Goal: Transaction & Acquisition: Obtain resource

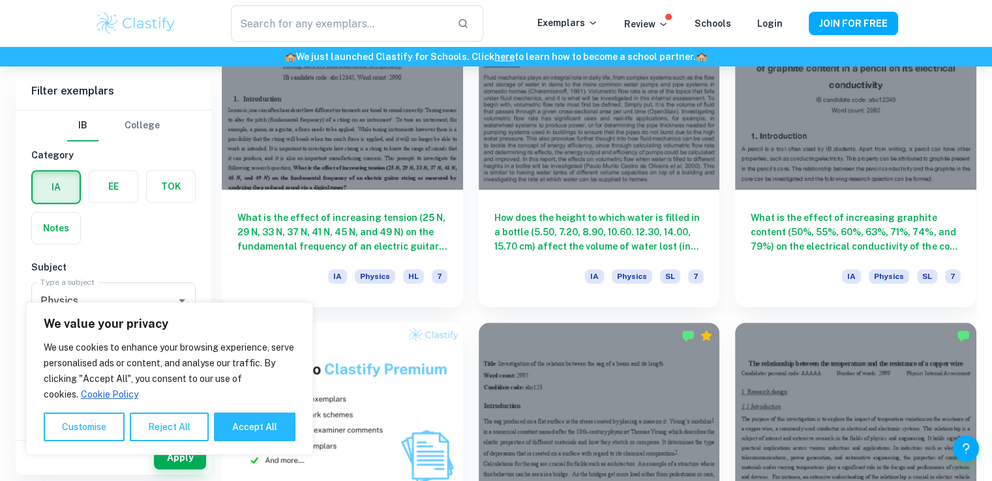
scroll to position [745, 0]
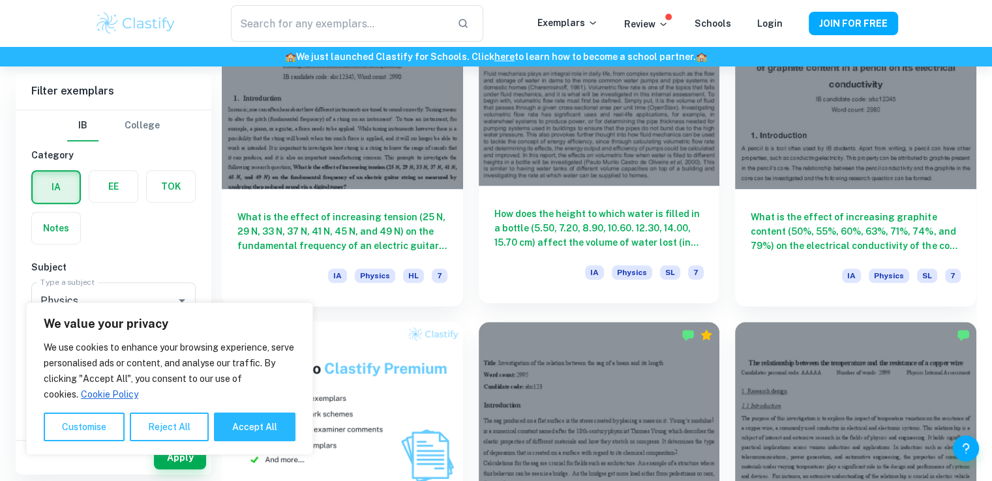
click at [573, 238] on h6 "How does the height to which water is filled in a bottle (5.50, 7.20, 8.90, 10.…" at bounding box center [599, 228] width 210 height 43
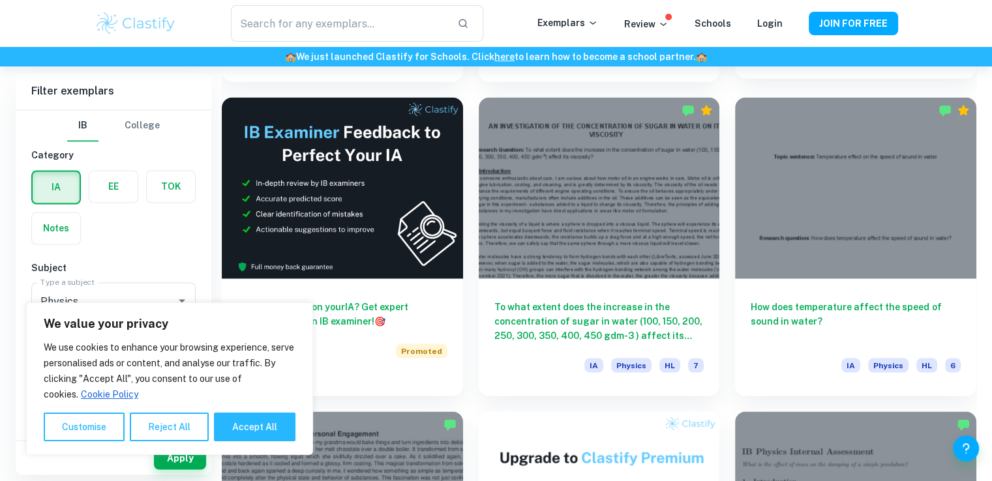
scroll to position [2224, 0]
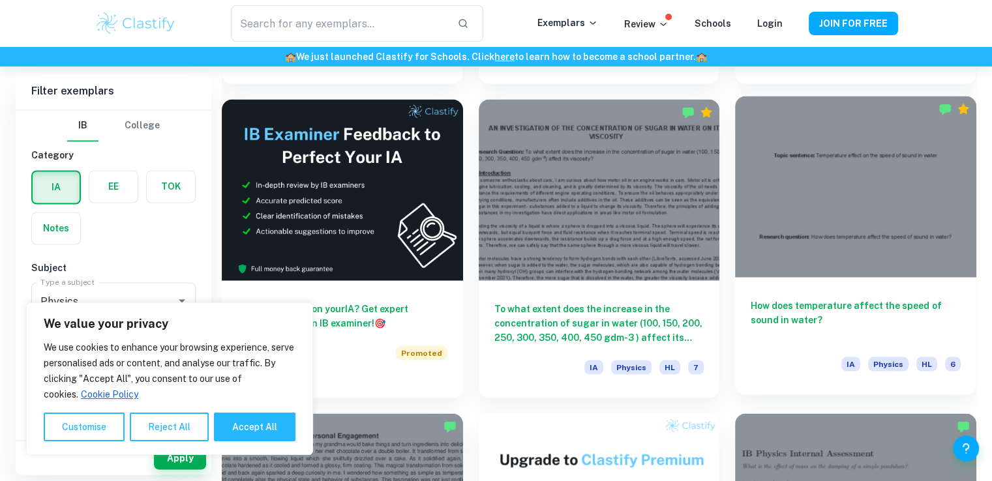
click at [785, 317] on h6 "How does temperature affect the speed of sound in water?" at bounding box center [856, 319] width 210 height 43
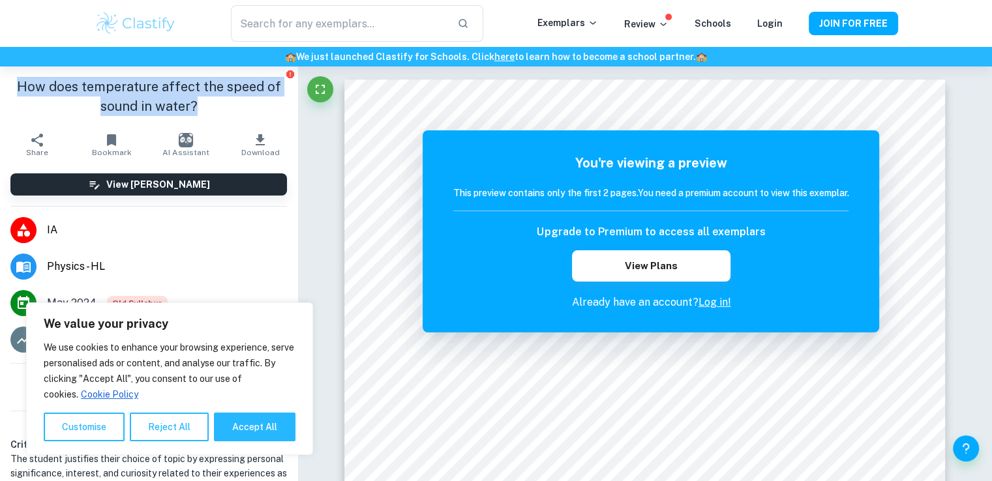
drag, startPoint x: 190, startPoint y: 104, endPoint x: 14, endPoint y: 74, distance: 178.7
click at [14, 74] on div "How does temperature affect the speed of sound in water?" at bounding box center [148, 97] width 297 height 60
copy h1 "How does temperature affect the speed of sound in water?"
click at [652, 262] on button "View Plans" at bounding box center [651, 266] width 158 height 31
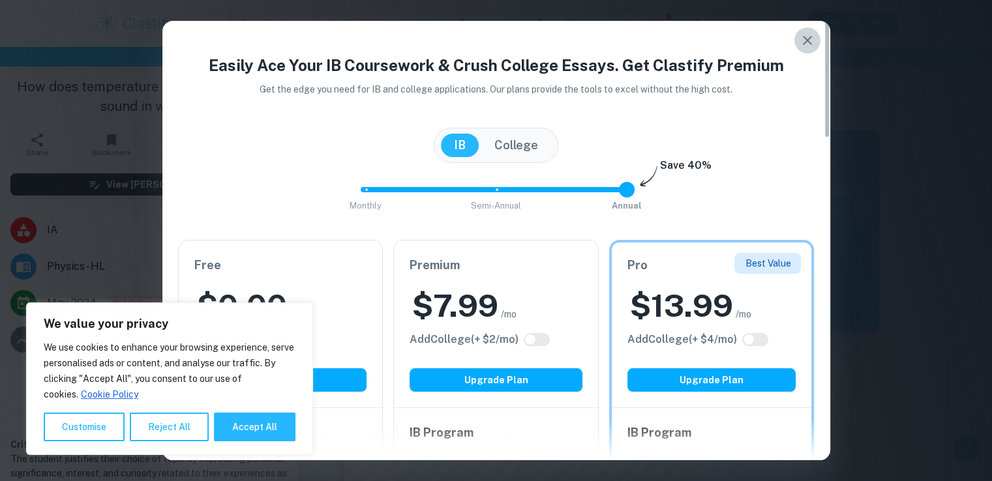
click at [808, 41] on icon "button" at bounding box center [807, 40] width 9 height 9
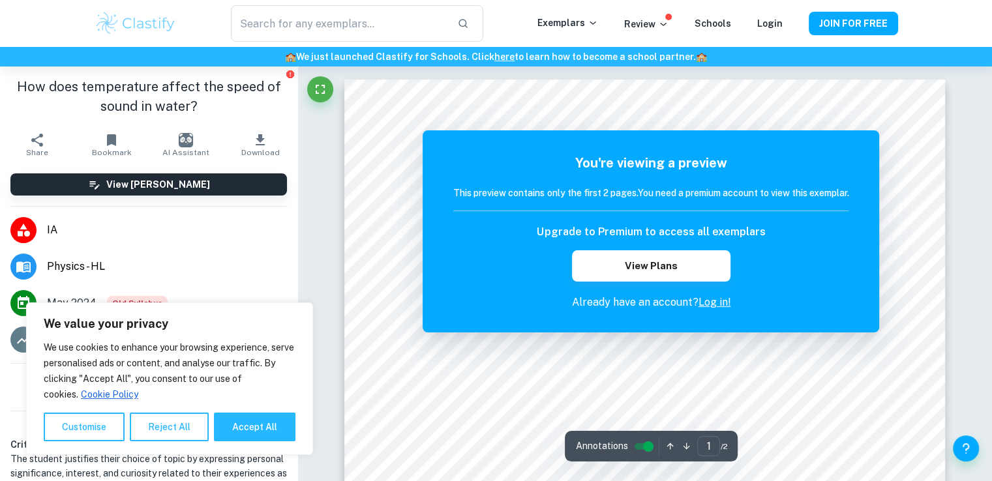
click at [713, 295] on p "Already have an account? Log in!" at bounding box center [650, 303] width 395 height 16
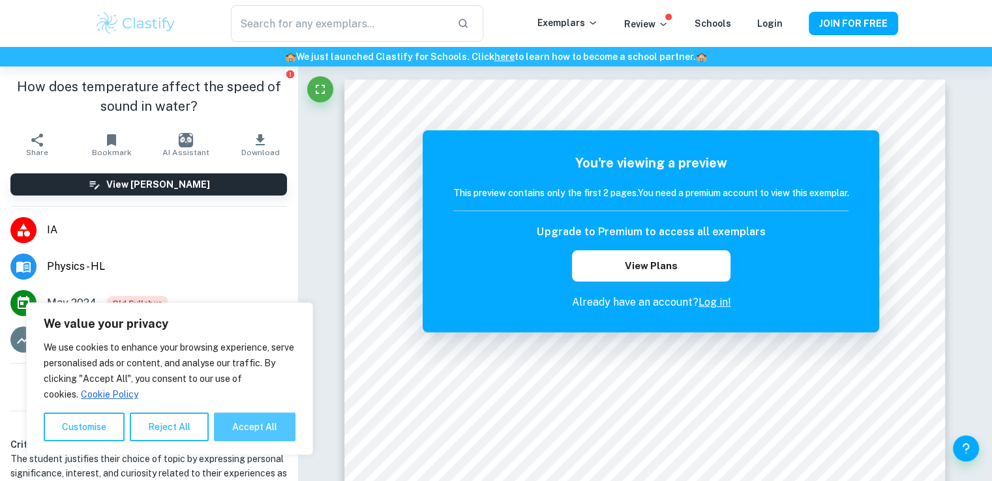
click at [228, 433] on button "Accept All" at bounding box center [255, 427] width 82 height 29
checkbox input "true"
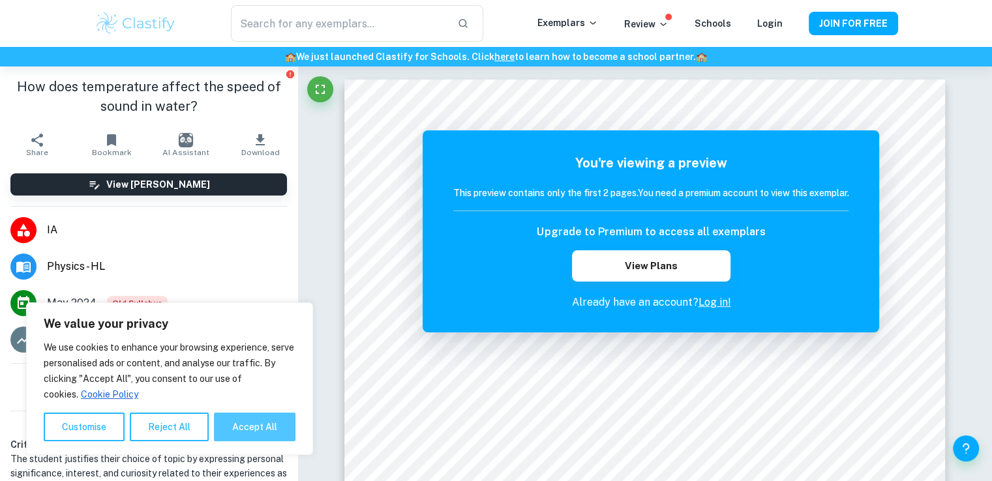
checkbox input "true"
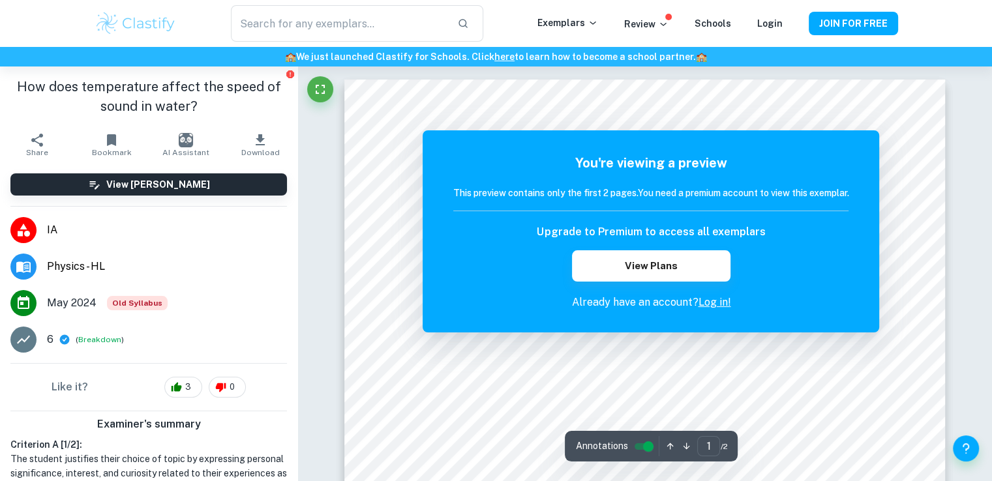
click at [716, 301] on link "Log in!" at bounding box center [714, 302] width 33 height 12
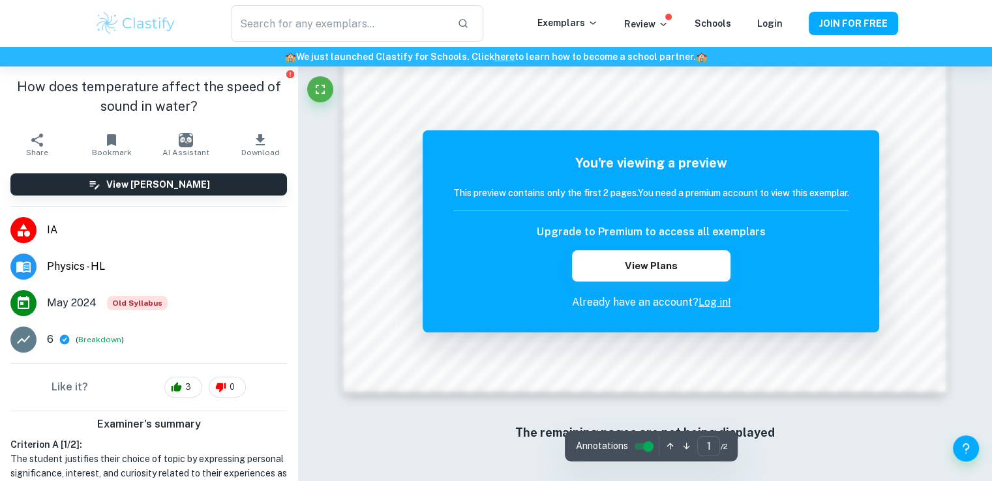
click at [687, 449] on icon "button" at bounding box center [687, 447] width 10 height 10
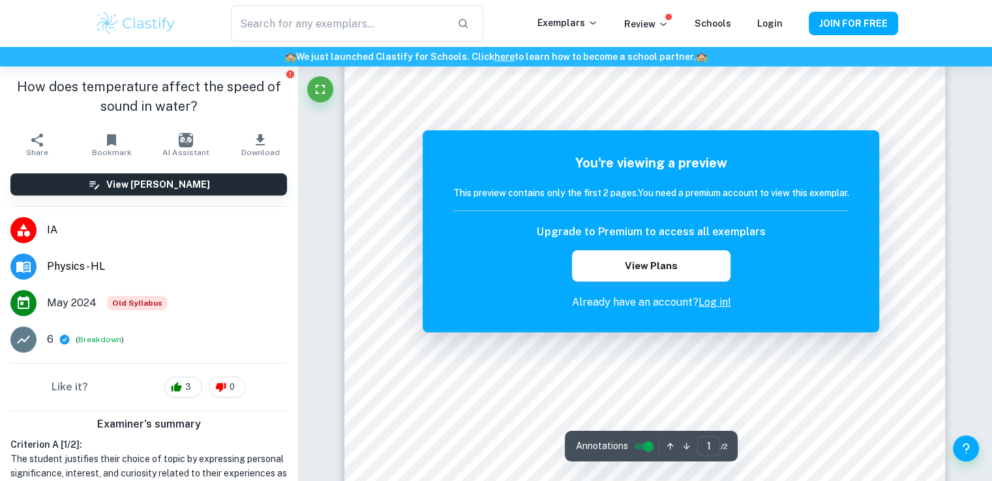
scroll to position [0, 0]
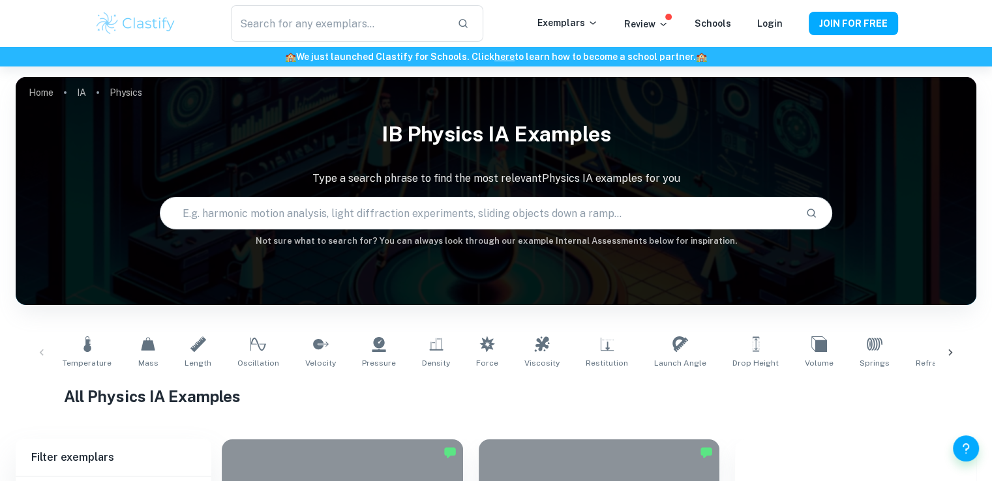
scroll to position [2224, 0]
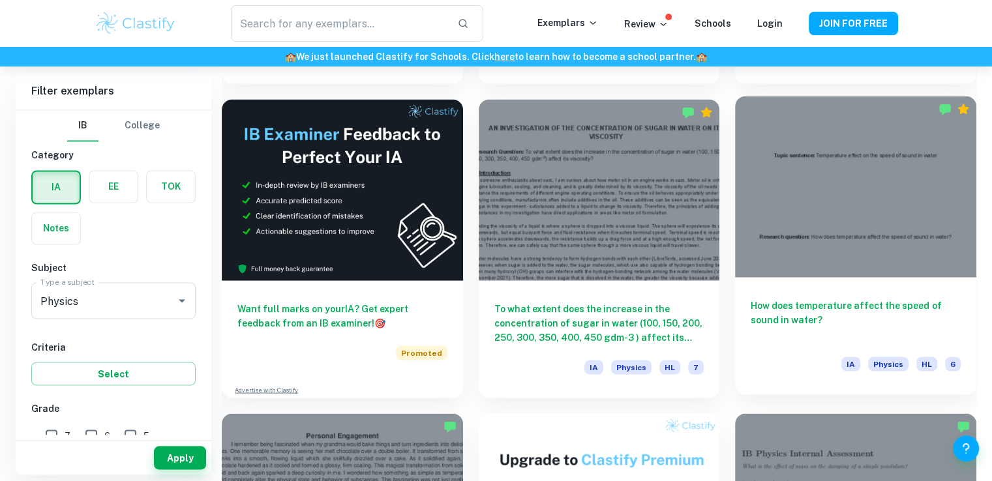
click at [793, 311] on h6 "How does temperature affect the speed of sound in water?" at bounding box center [856, 319] width 210 height 43
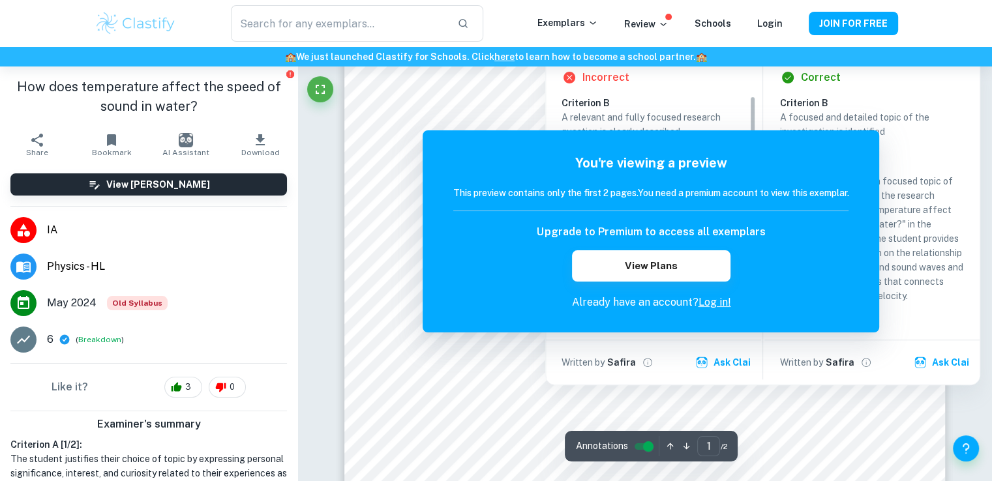
scroll to position [314, 0]
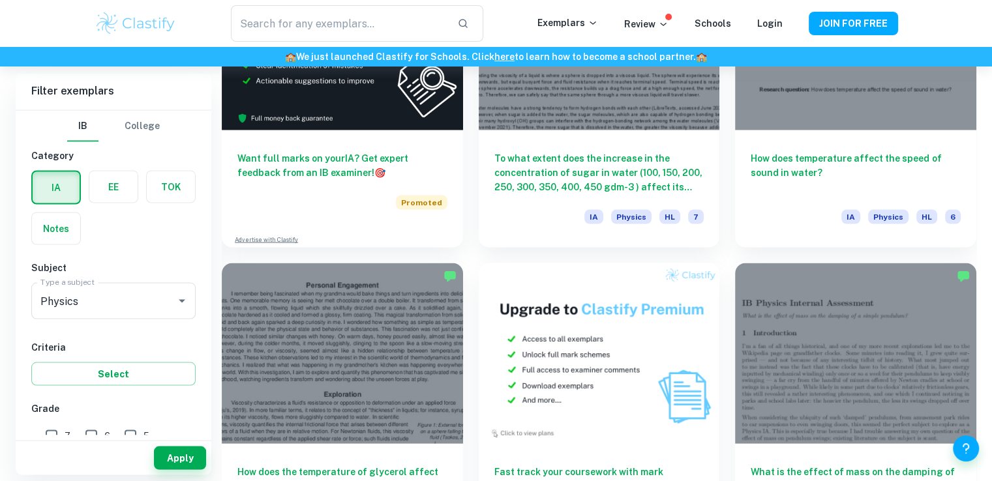
scroll to position [2375, 0]
click at [845, 155] on h6 "How does temperature affect the speed of sound in water?" at bounding box center [856, 168] width 210 height 43
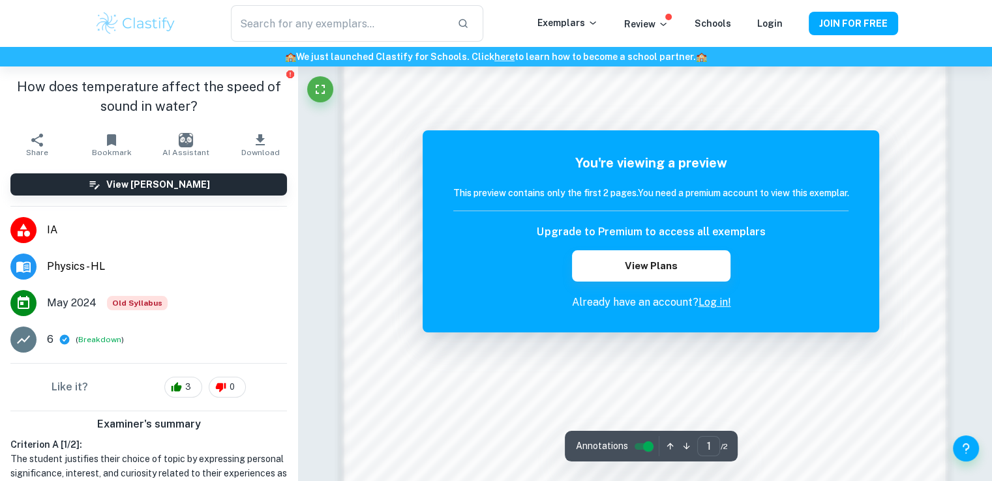
scroll to position [1250, 0]
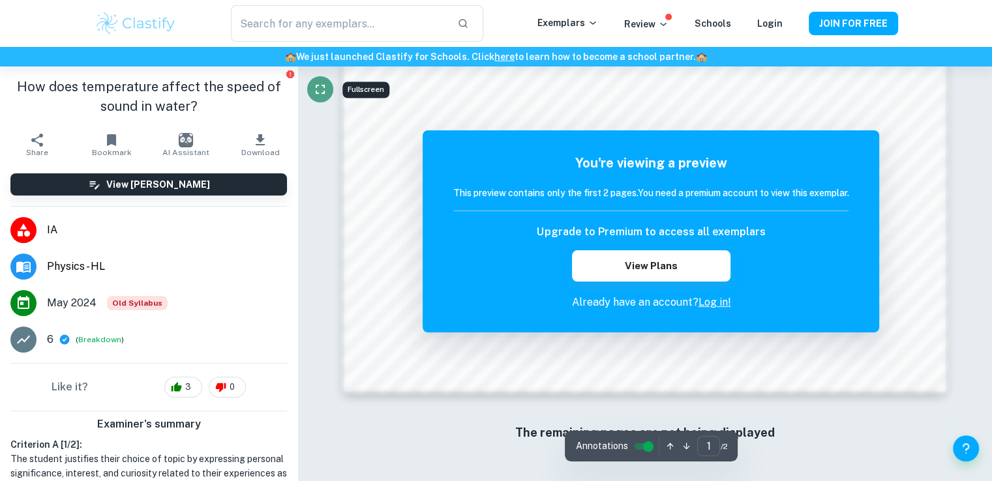
click at [322, 85] on icon "Fullscreen" at bounding box center [320, 89] width 9 height 9
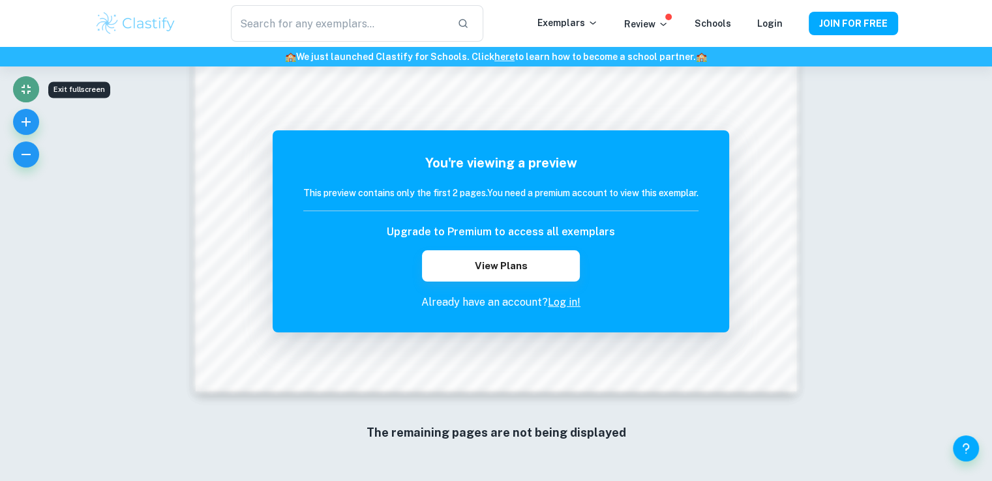
click at [31, 85] on icon "Exit fullscreen" at bounding box center [26, 90] width 16 height 16
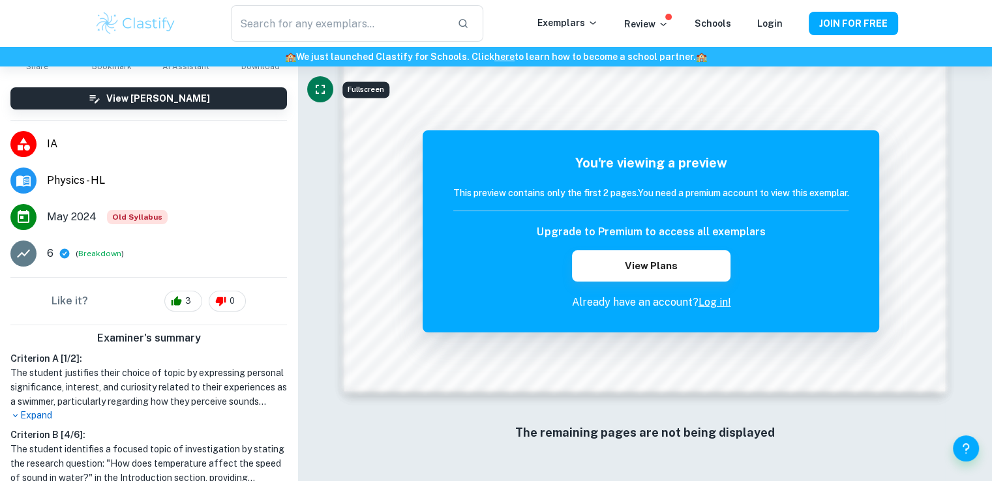
scroll to position [0, 0]
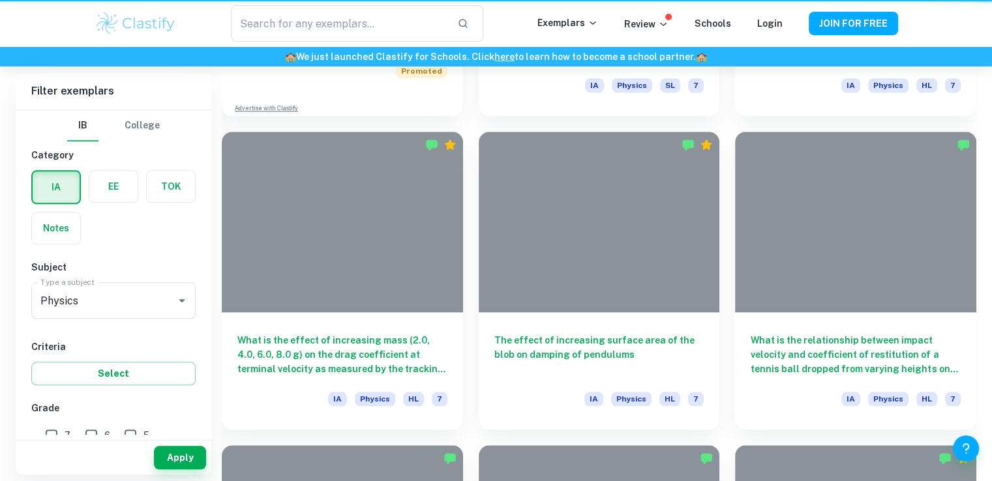
scroll to position [2375, 0]
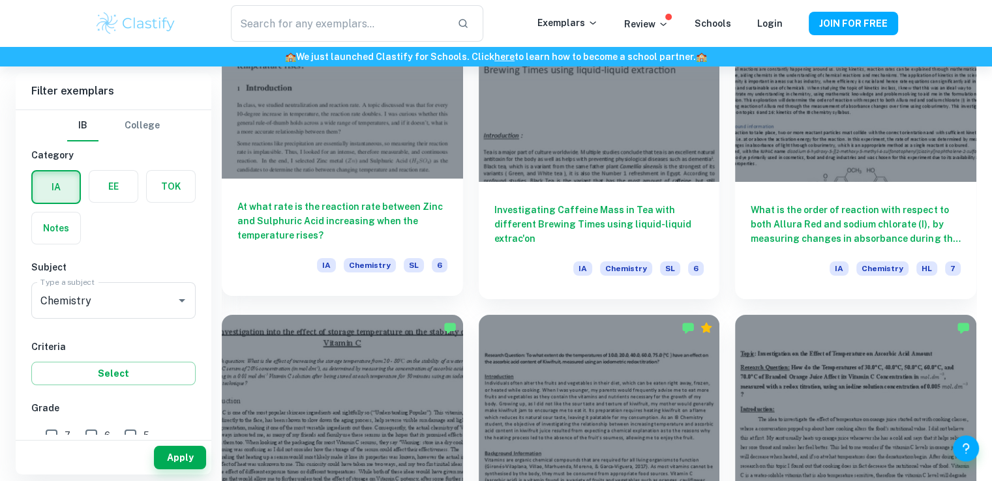
scroll to position [4820, 0]
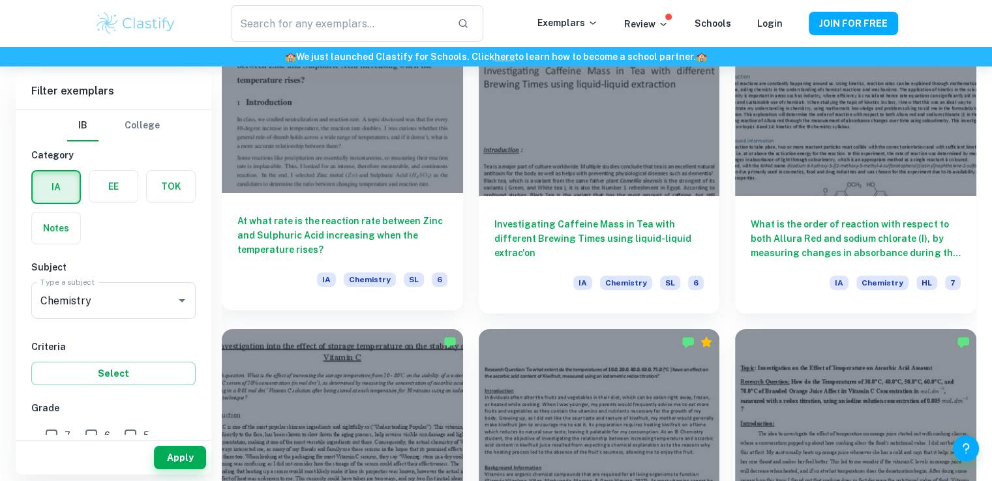
click at [344, 228] on h6 "At what rate is the reaction rate between Zinc and Sulphuric Acid increasing wh…" at bounding box center [342, 235] width 210 height 43
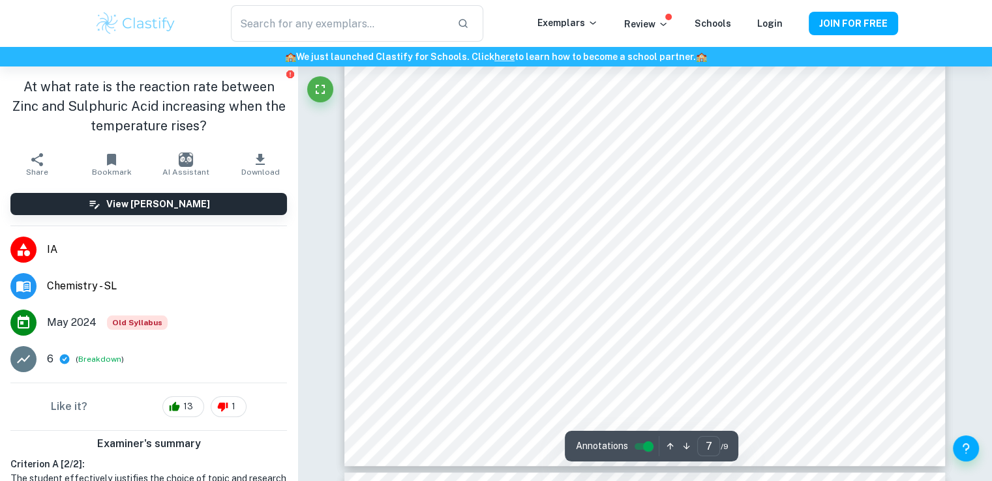
scroll to position [5289, 0]
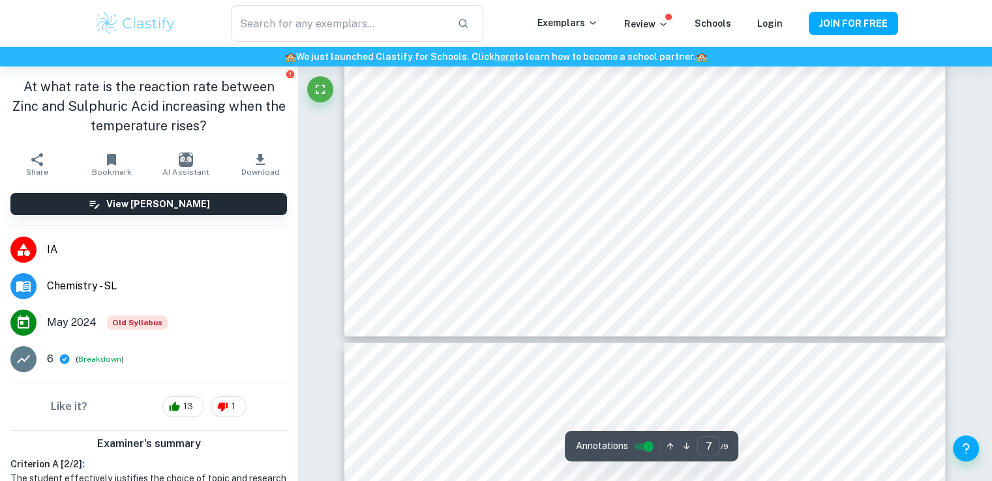
type input "8"
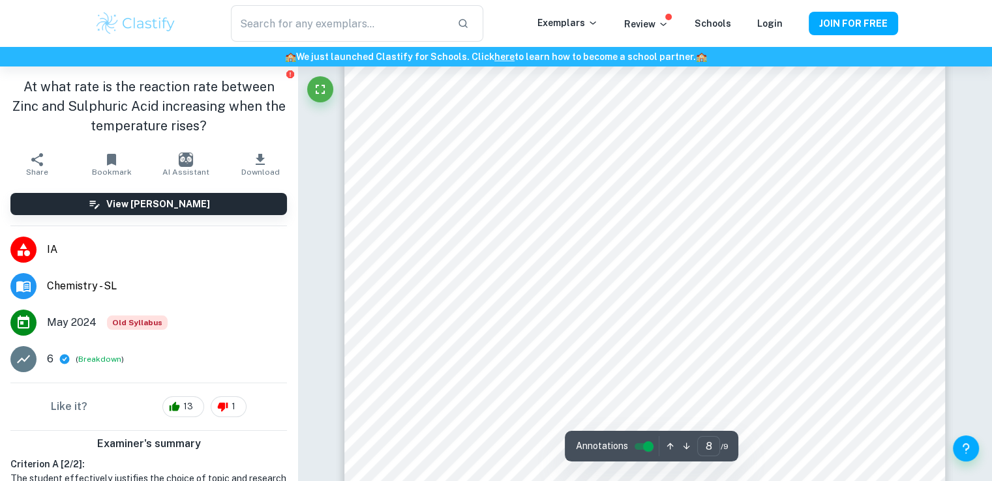
scroll to position [5920, 0]
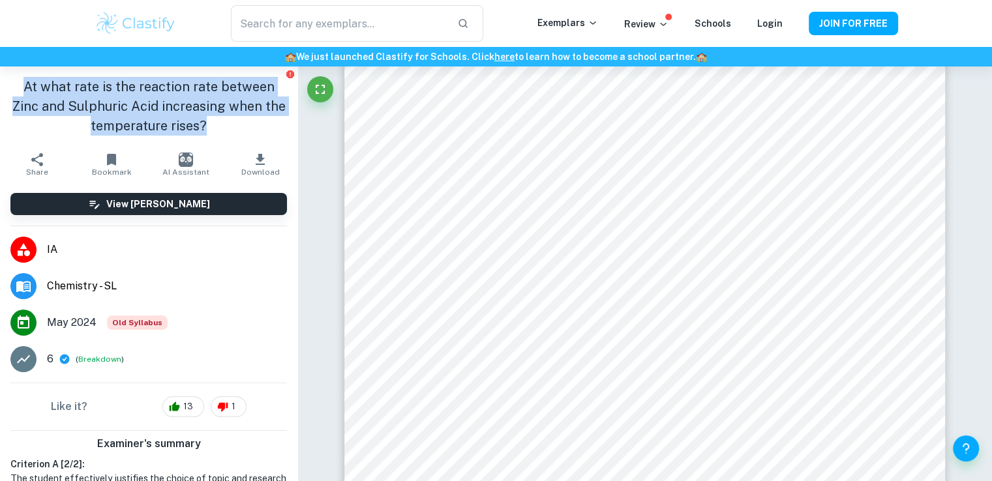
drag, startPoint x: 213, startPoint y: 125, endPoint x: 19, endPoint y: 78, distance: 199.8
click at [19, 78] on h1 "At what rate is the reaction rate between Zinc and Sulphuric Acid increasing wh…" at bounding box center [148, 106] width 277 height 59
copy h1 "At what rate is the reaction rate between Zinc and Sulphuric Acid increasing wh…"
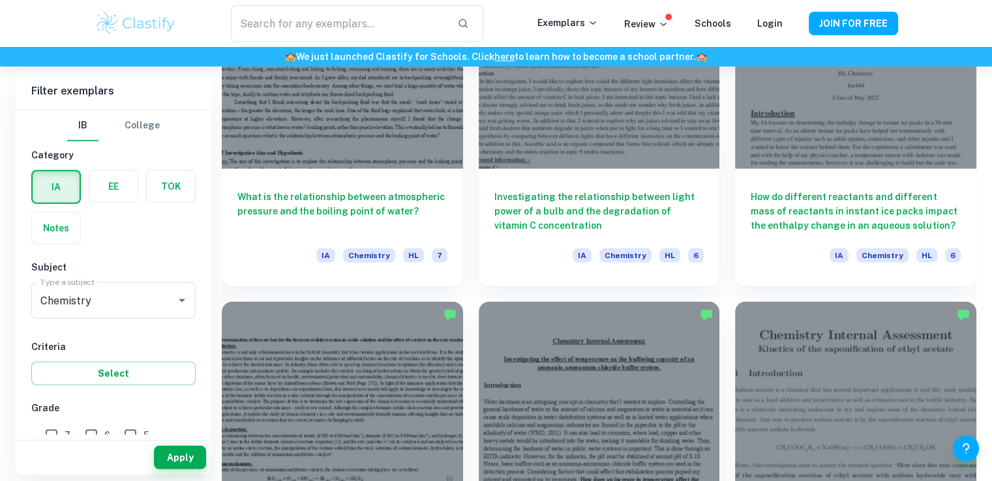
scroll to position [18345, 0]
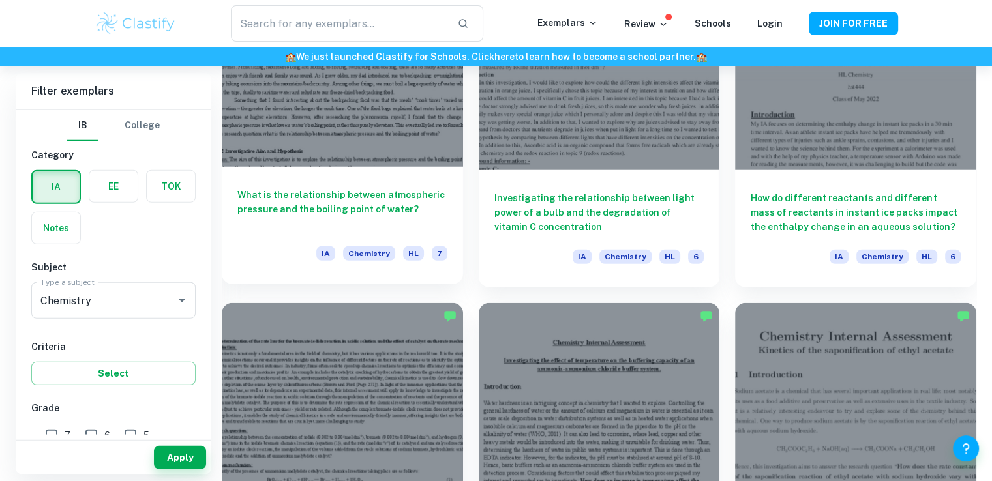
click at [398, 191] on h6 "What is the relationship between atmospheric pressure and the boiling point of …" at bounding box center [342, 209] width 210 height 43
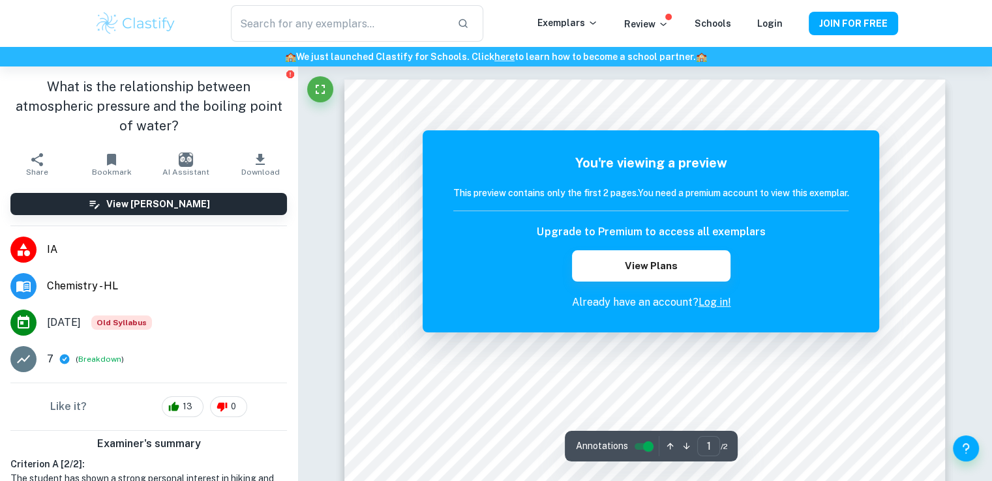
click at [248, 173] on span "Download" at bounding box center [260, 172] width 38 height 9
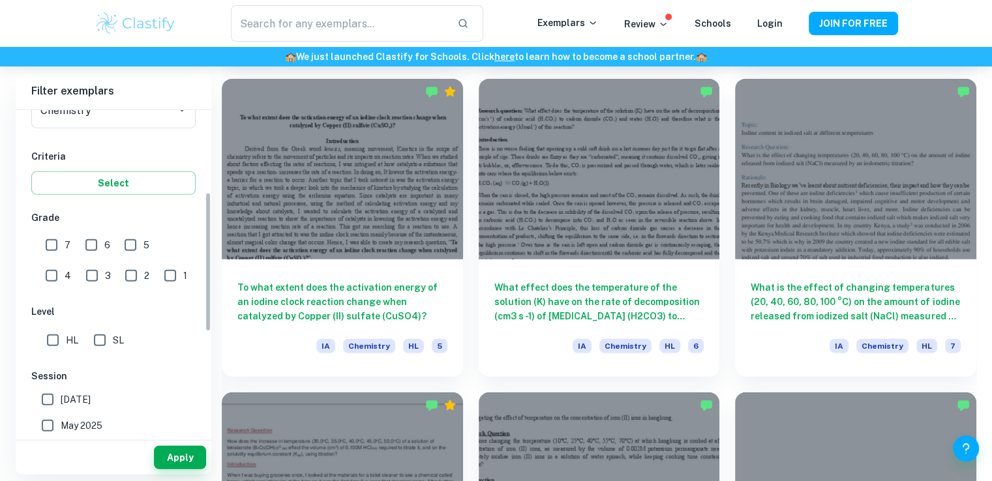
scroll to position [190, 0]
click at [59, 243] on input "7" at bounding box center [51, 245] width 26 height 26
checkbox input "true"
click at [102, 346] on input "SL" at bounding box center [100, 340] width 26 height 26
checkbox input "true"
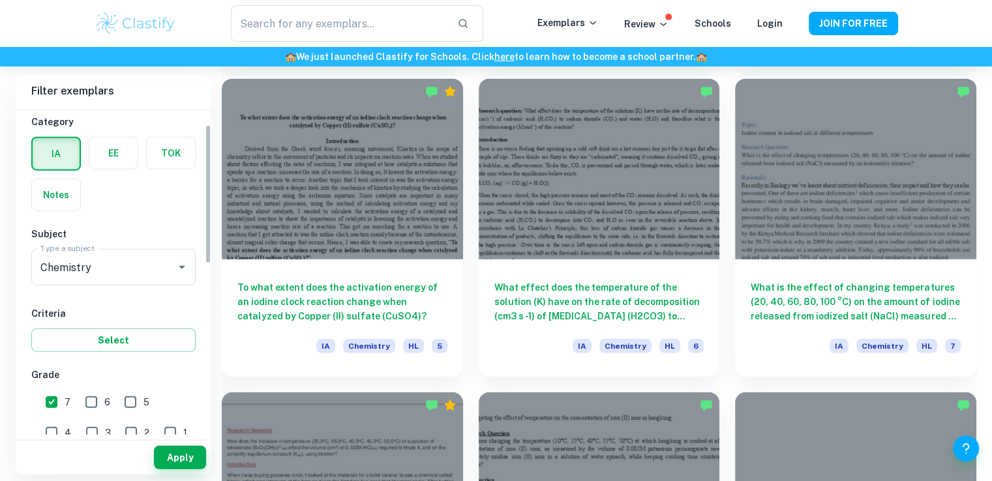
scroll to position [34, 0]
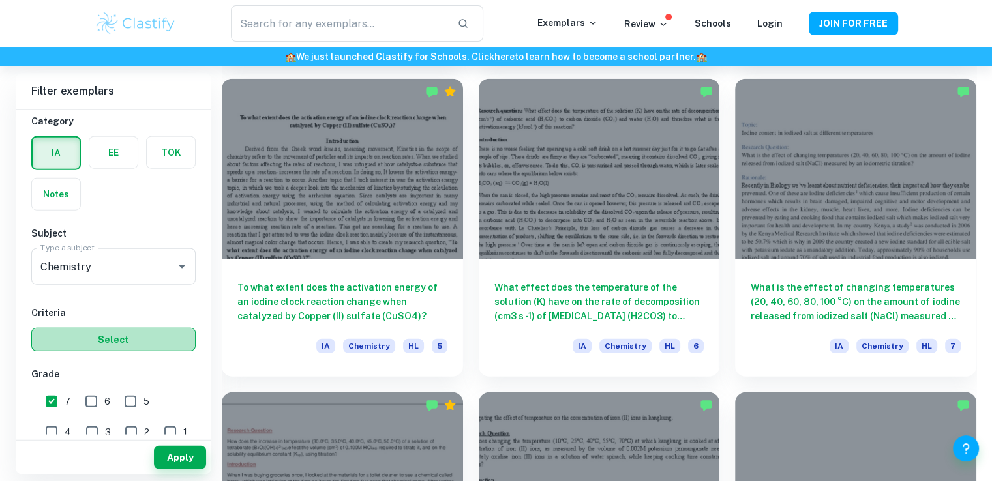
click at [100, 343] on button "Select" at bounding box center [113, 339] width 164 height 23
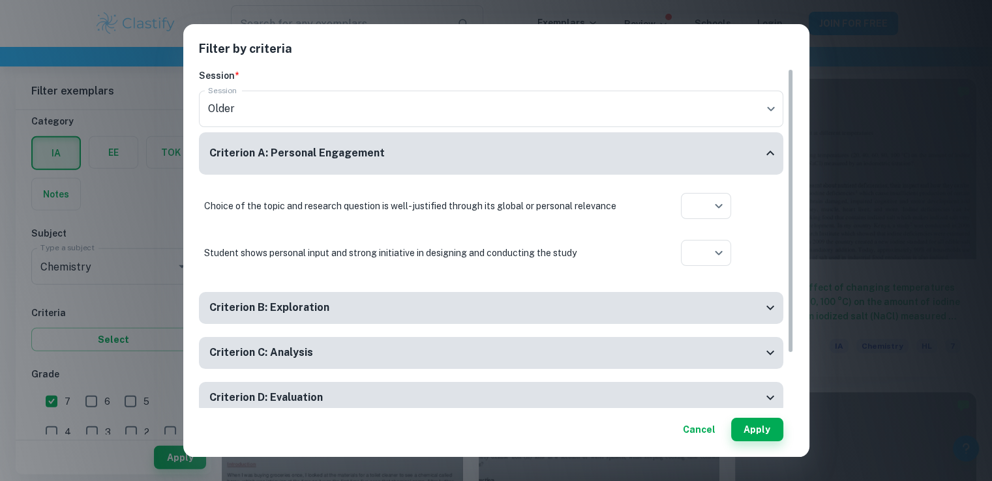
scroll to position [64, 0]
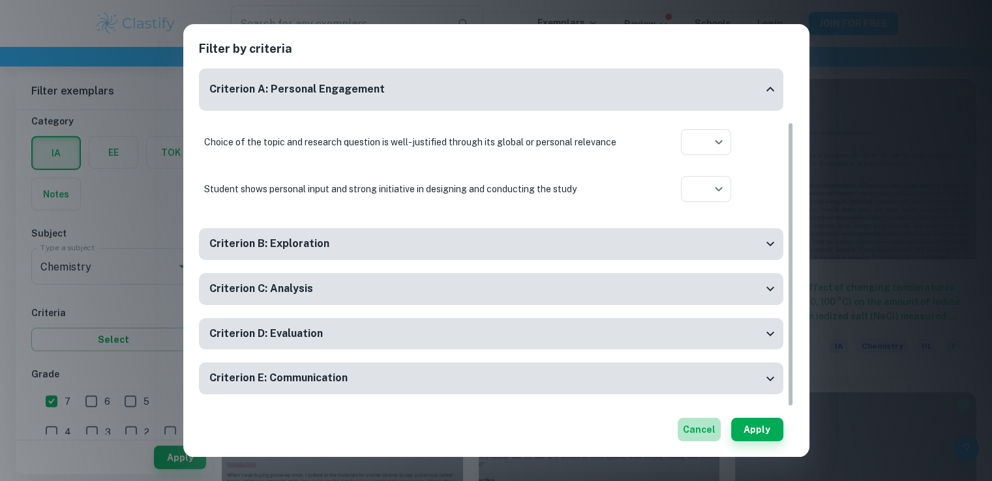
click at [697, 433] on button "Cancel" at bounding box center [699, 429] width 43 height 23
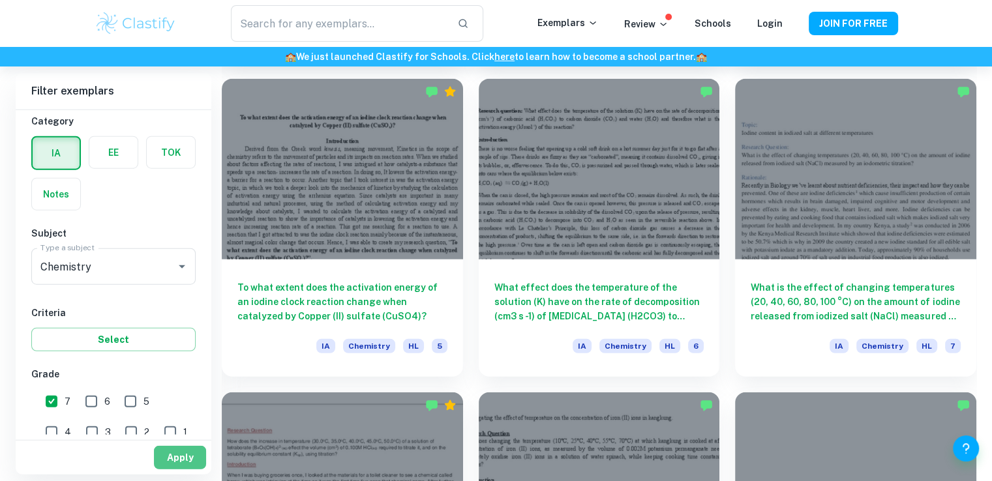
click at [194, 463] on button "Apply" at bounding box center [180, 457] width 52 height 23
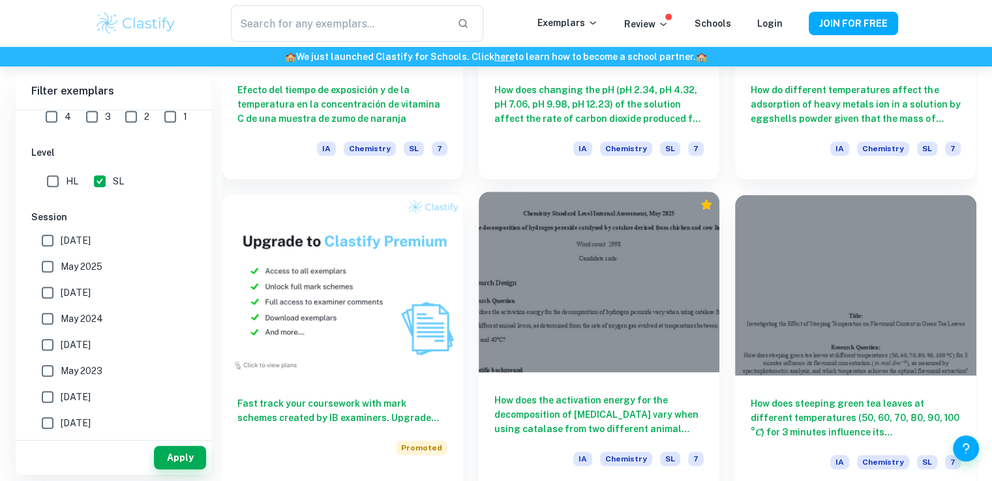
scroll to position [5907, 0]
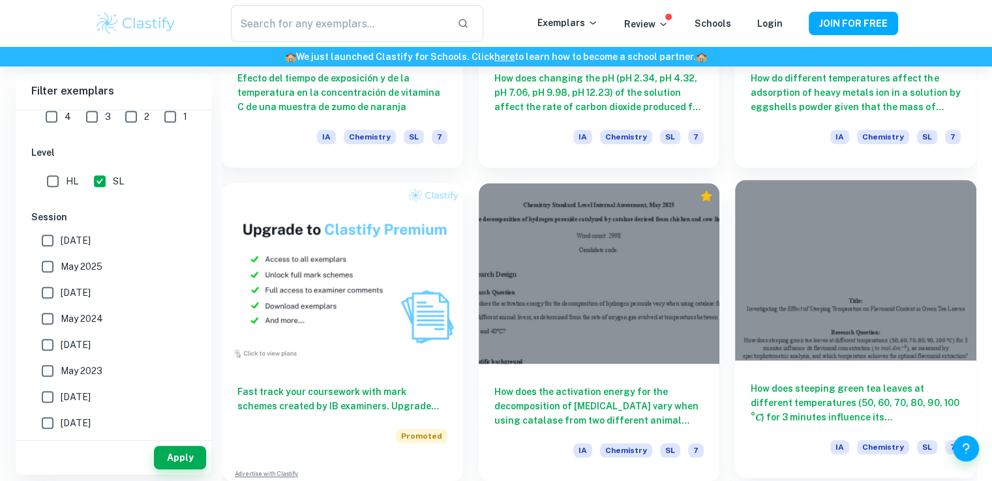
click at [879, 388] on h6 "How does steeping green tea leaves at different temperatures (50, 60, 70, 80, 9…" at bounding box center [856, 403] width 210 height 43
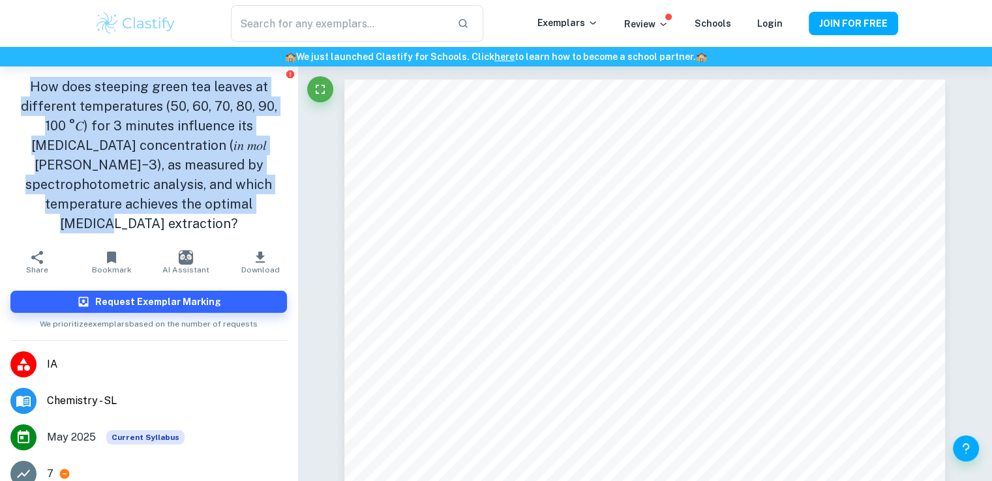
drag, startPoint x: 177, startPoint y: 202, endPoint x: 28, endPoint y: 85, distance: 189.6
click at [28, 85] on h1 "How does steeping green tea leaves at different temperatures (50, 60, 70, 80, 9…" at bounding box center [148, 155] width 277 height 157
copy h1 "How does steeping green tea leaves at different temperatures (50, 60, 70, 80, 9…"
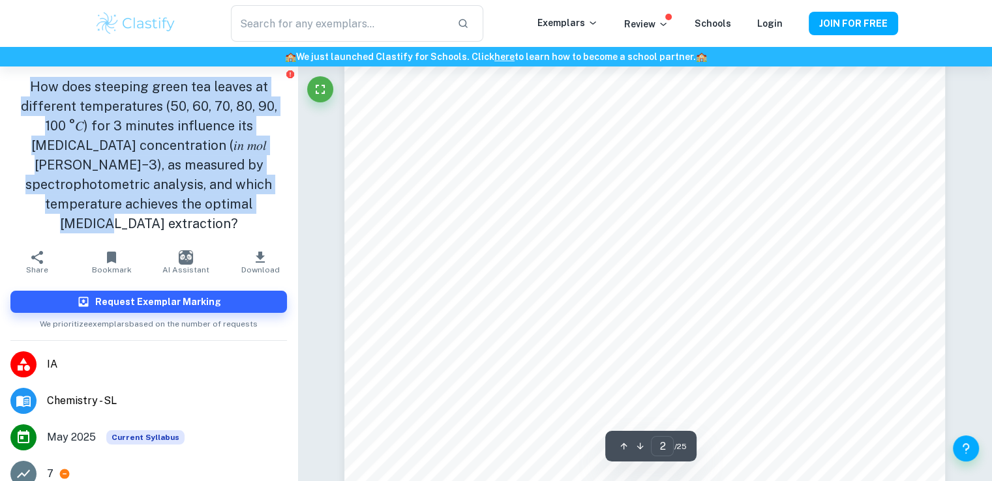
scroll to position [934, 0]
click at [321, 89] on icon "Fullscreen" at bounding box center [320, 90] width 16 height 16
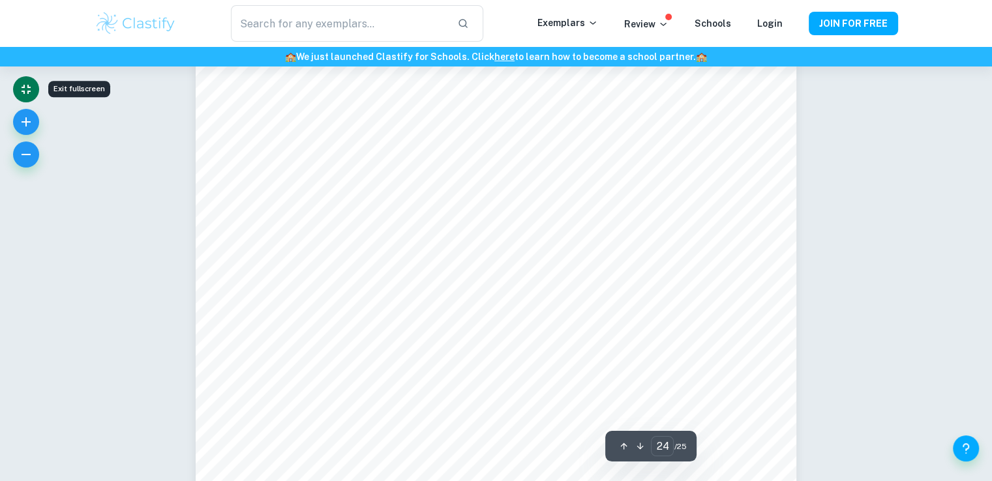
scroll to position [18872, 0]
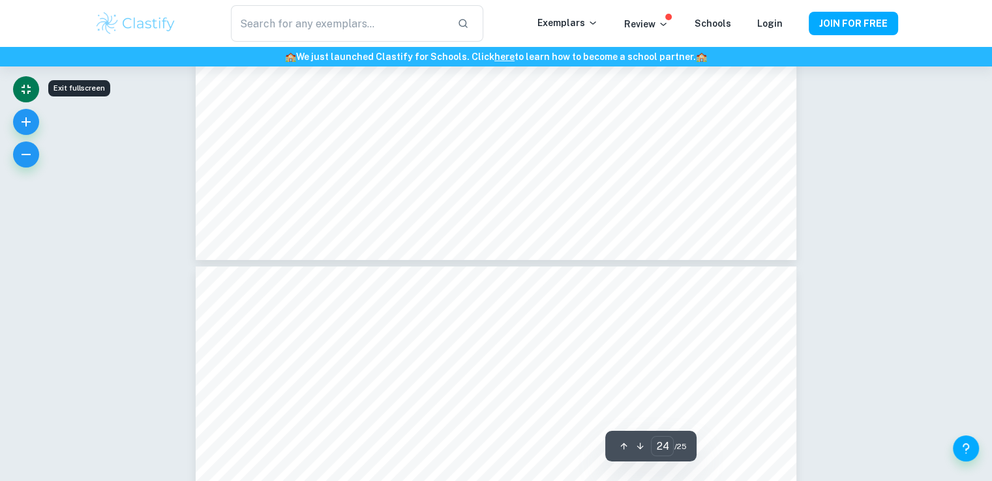
type input "25"
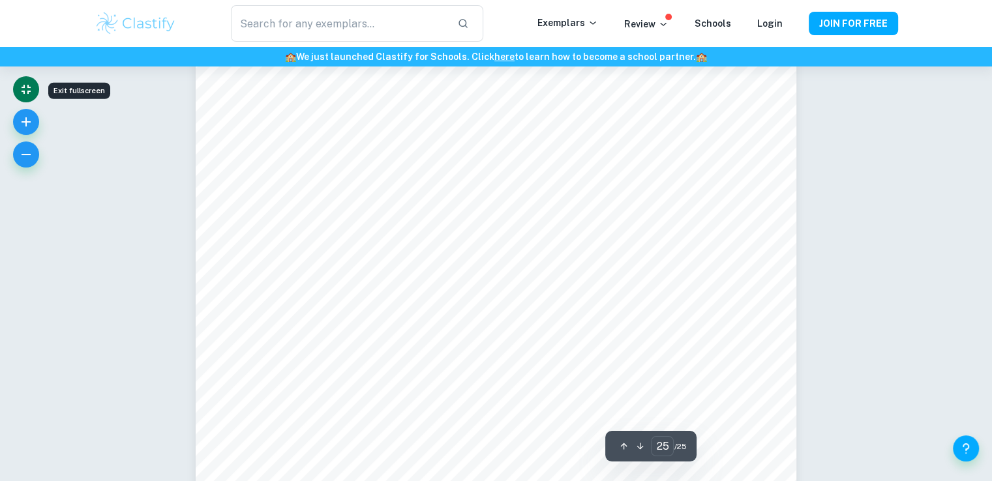
scroll to position [19531, 0]
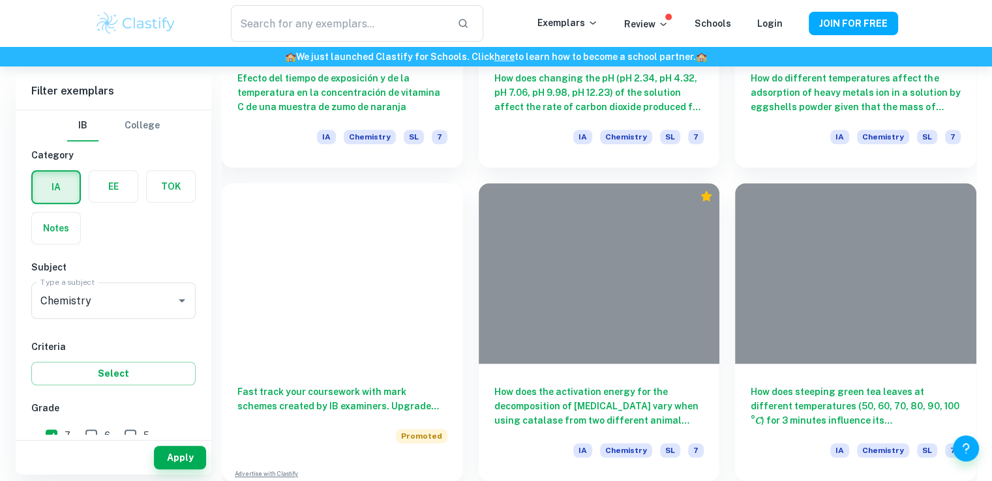
scroll to position [5019, 0]
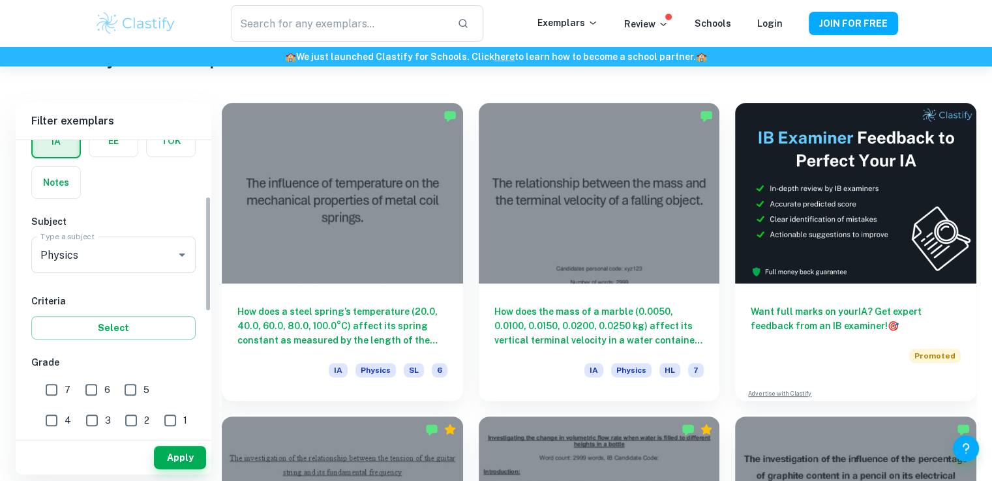
scroll to position [163, 0]
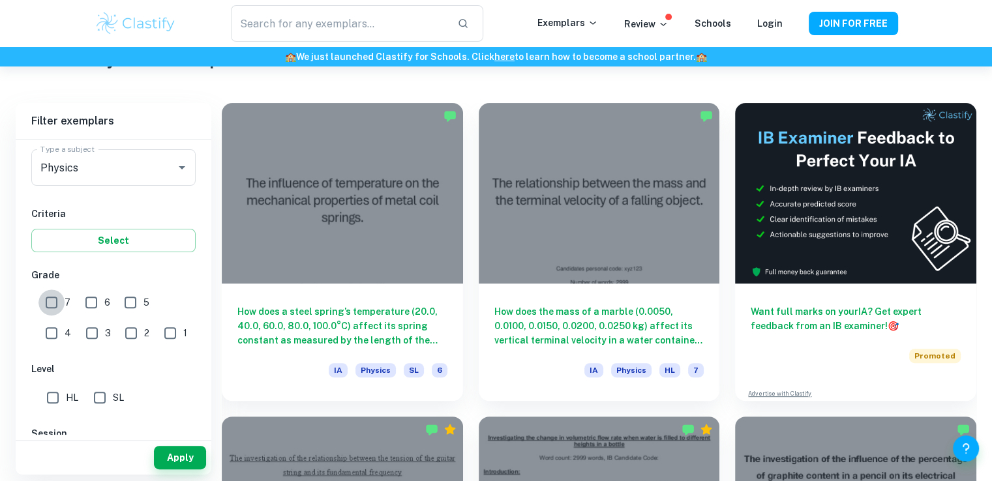
click at [59, 297] on input "7" at bounding box center [51, 303] width 26 height 26
checkbox input "true"
click at [90, 297] on input "6" at bounding box center [91, 303] width 26 height 26
checkbox input "false"
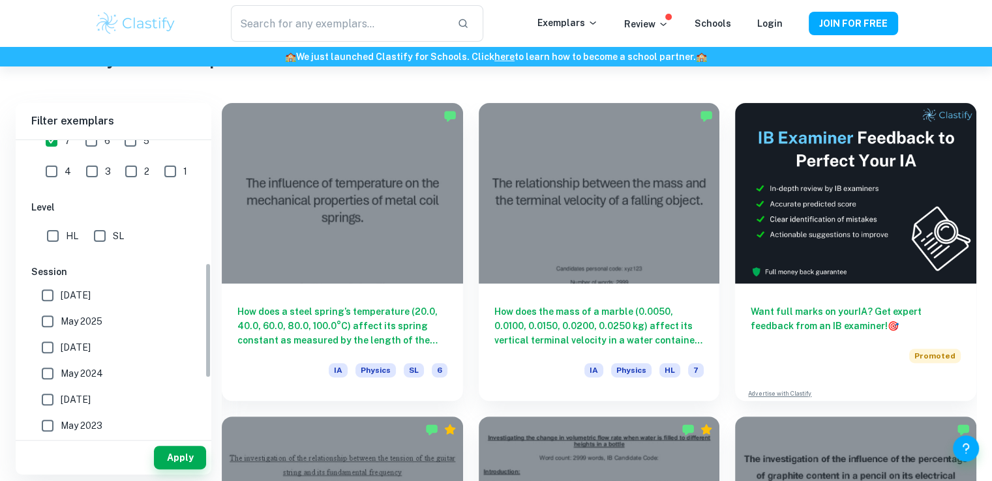
scroll to position [326, 0]
click at [99, 234] on input "SL" at bounding box center [100, 235] width 26 height 26
checkbox input "true"
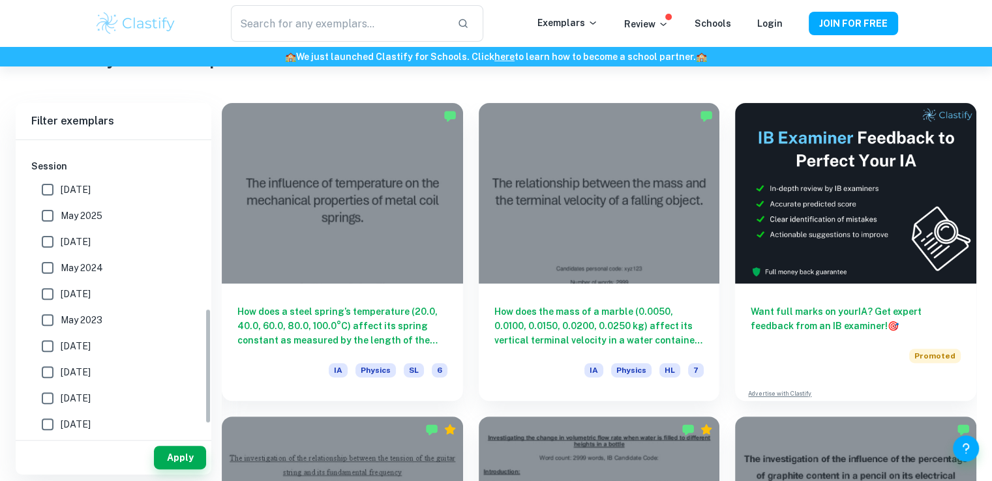
scroll to position [457, 0]
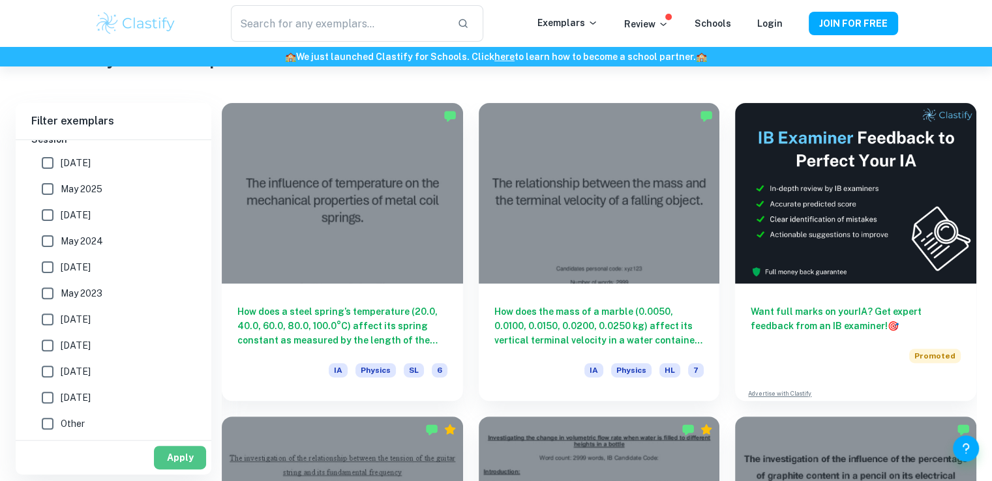
click at [164, 451] on button "Apply" at bounding box center [180, 457] width 52 height 23
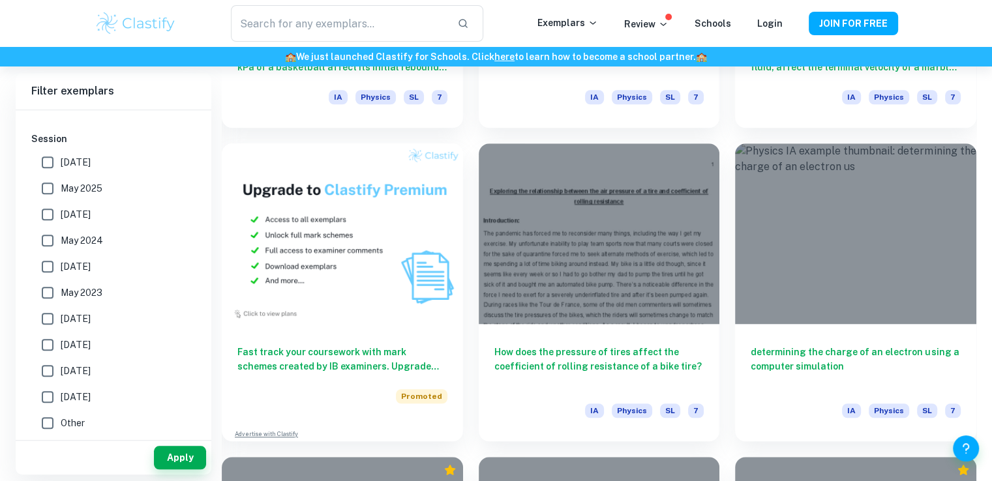
scroll to position [5955, 0]
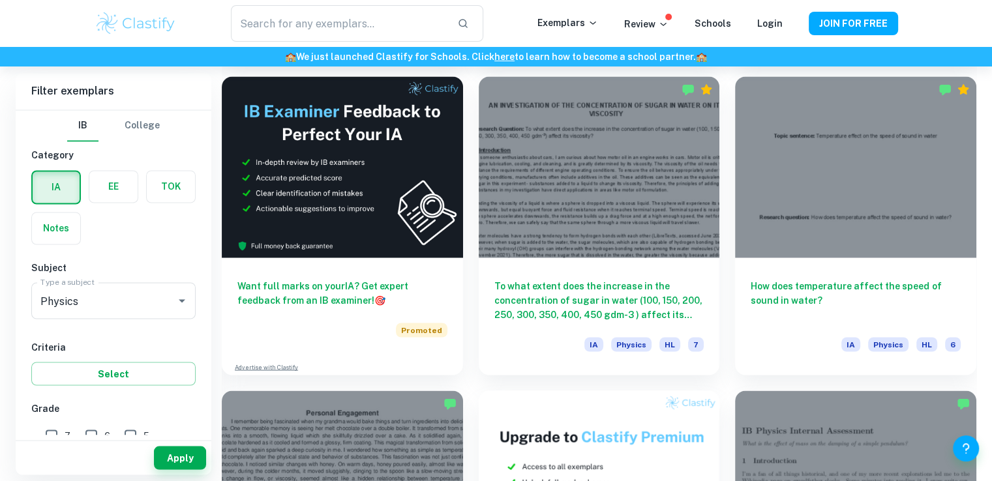
scroll to position [2247, 0]
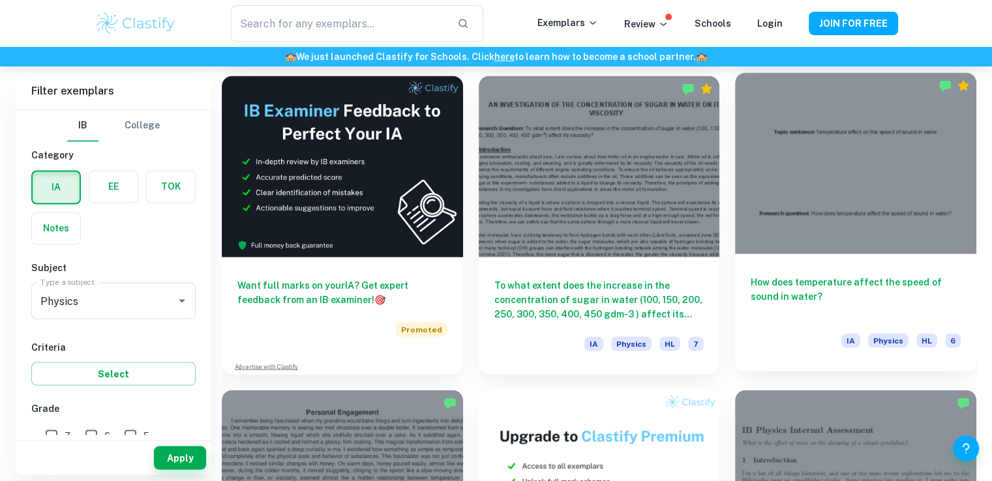
click at [770, 294] on h6 "How does temperature affect the speed of sound in water?" at bounding box center [856, 296] width 210 height 43
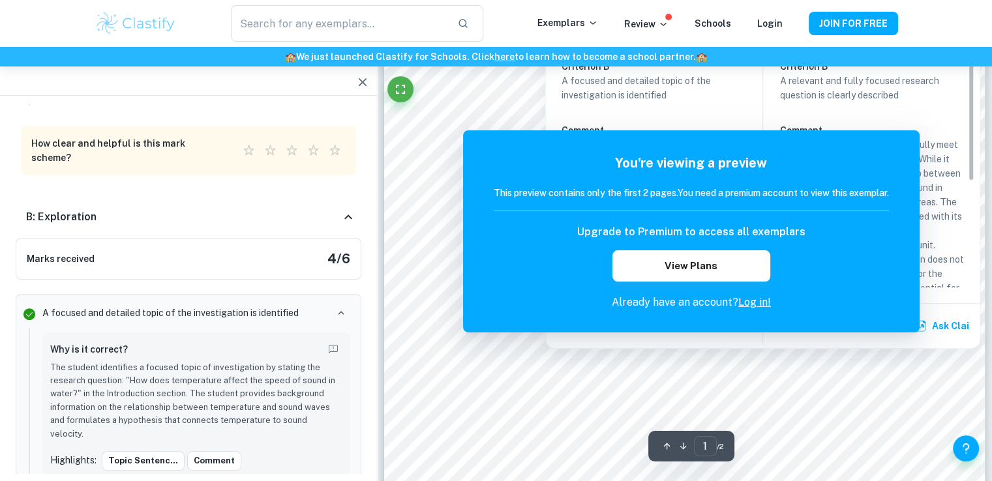
scroll to position [362, 0]
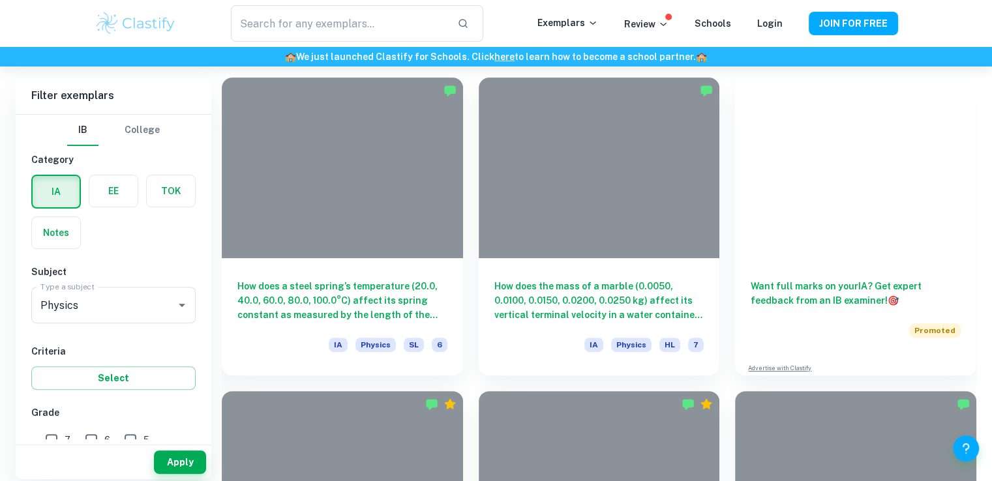
scroll to position [2247, 0]
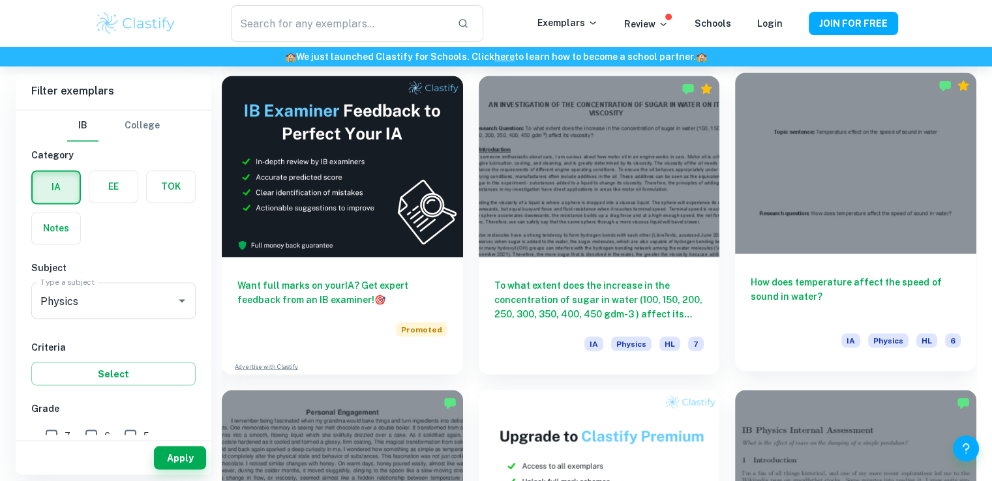
click at [830, 279] on h6 "How does temperature affect the speed of sound in water?" at bounding box center [856, 296] width 210 height 43
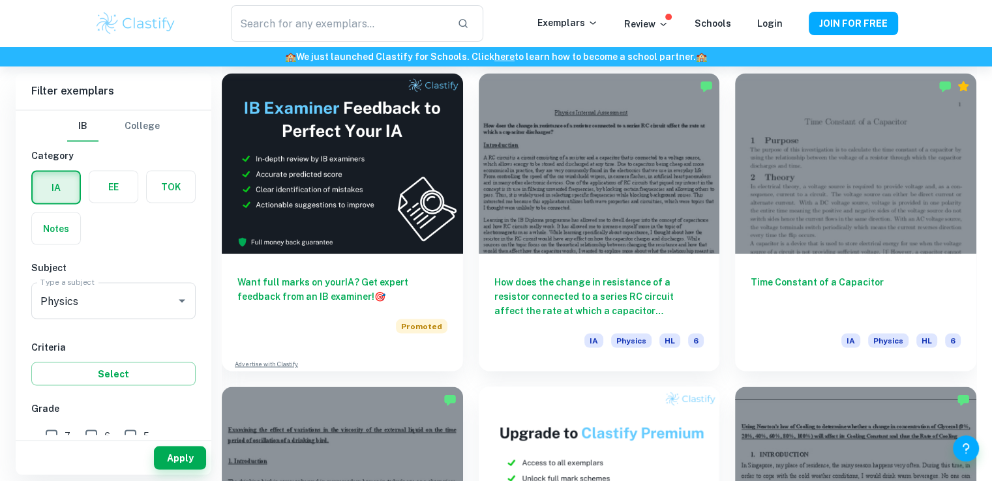
scroll to position [12297, 0]
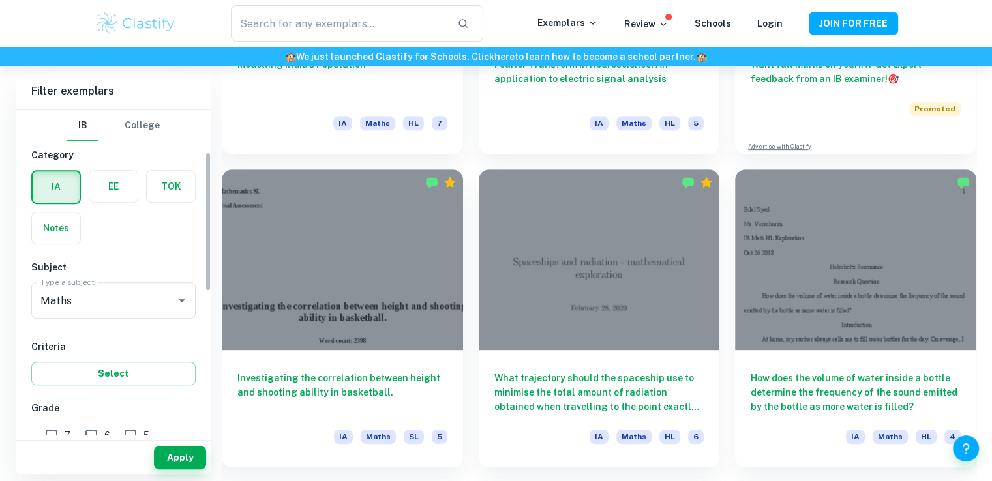
scroll to position [125, 0]
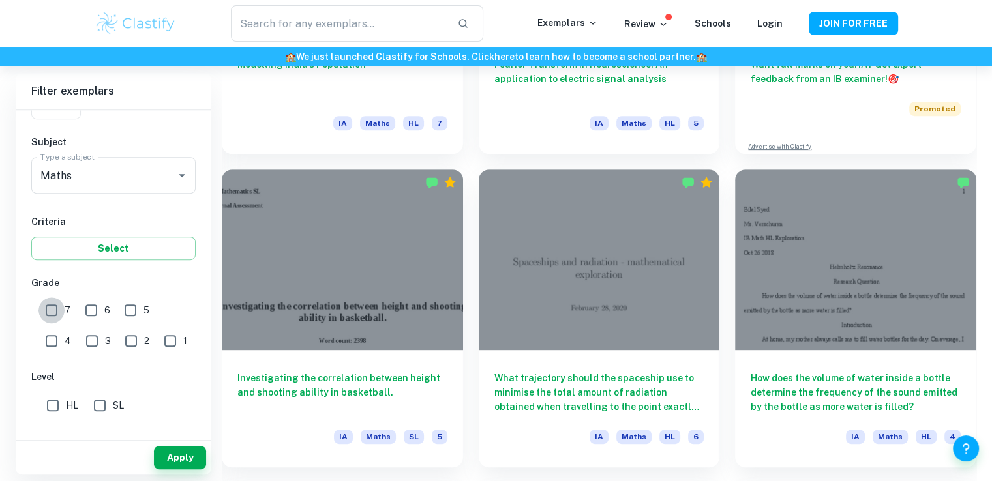
click at [52, 312] on input "7" at bounding box center [51, 310] width 26 height 26
checkbox input "true"
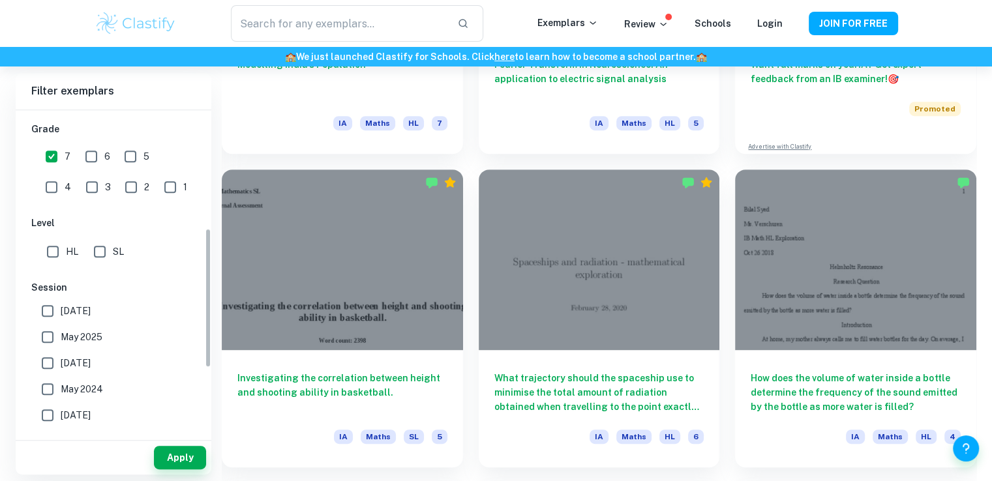
scroll to position [279, 0]
click at [100, 250] on input "SL" at bounding box center [100, 252] width 26 height 26
checkbox input "true"
click at [177, 457] on button "Apply" at bounding box center [180, 457] width 52 height 23
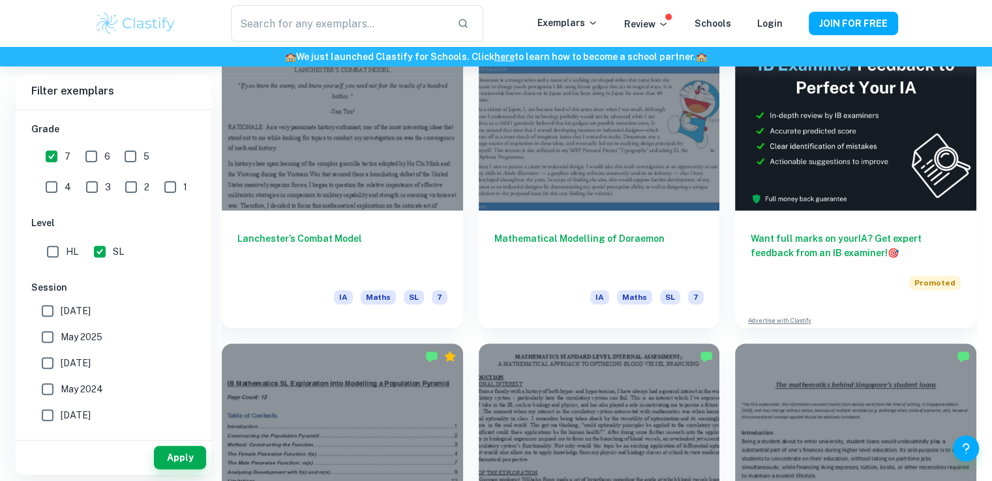
scroll to position [431, 0]
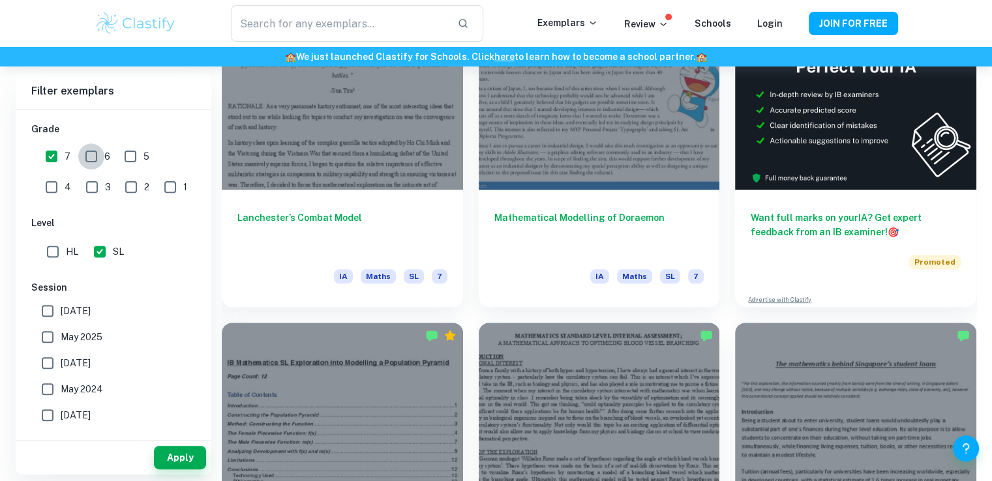
click at [99, 155] on input "6" at bounding box center [91, 157] width 26 height 26
checkbox input "true"
click at [57, 253] on input "HL" at bounding box center [53, 252] width 26 height 26
checkbox input "true"
click at [183, 457] on button "Apply" at bounding box center [180, 457] width 52 height 23
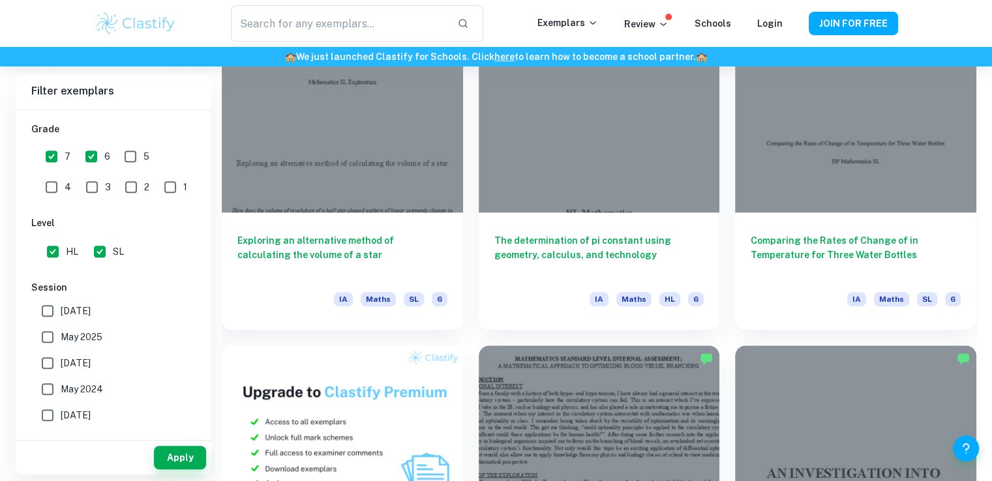
scroll to position [720, 0]
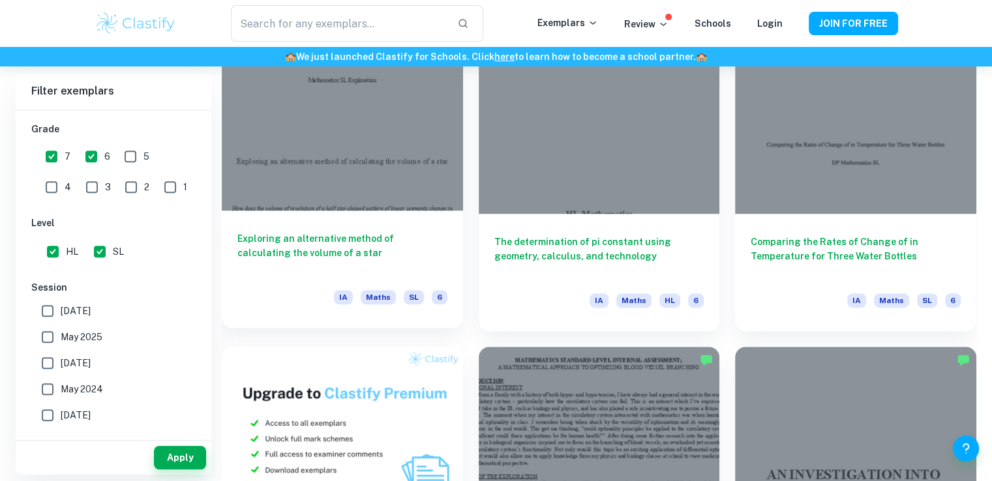
click at [368, 238] on h6 "Exploring an alternative method of calculating the volume of a star" at bounding box center [342, 253] width 210 height 43
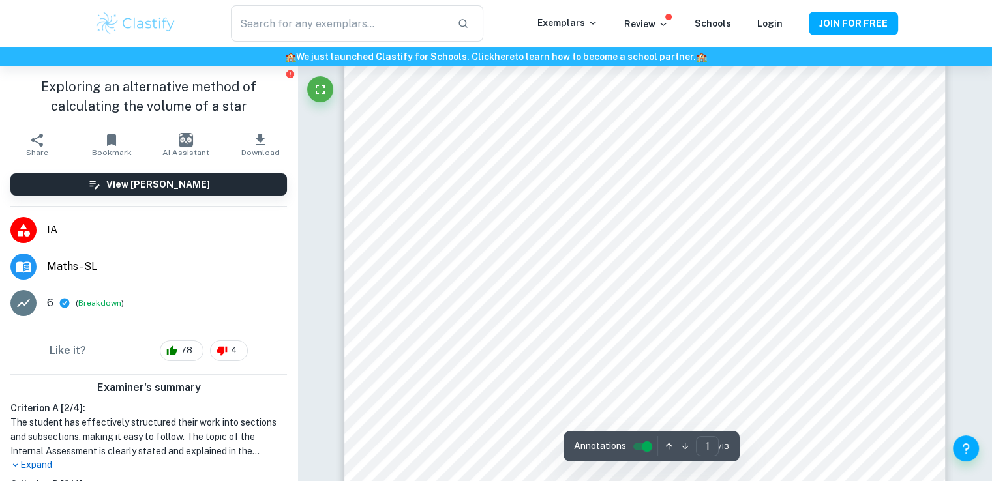
scroll to position [155, 0]
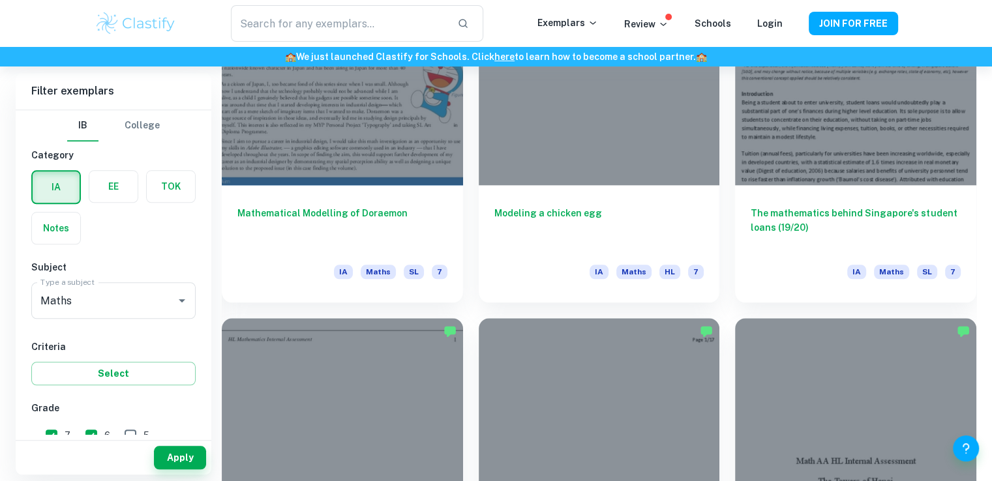
scroll to position [1377, 0]
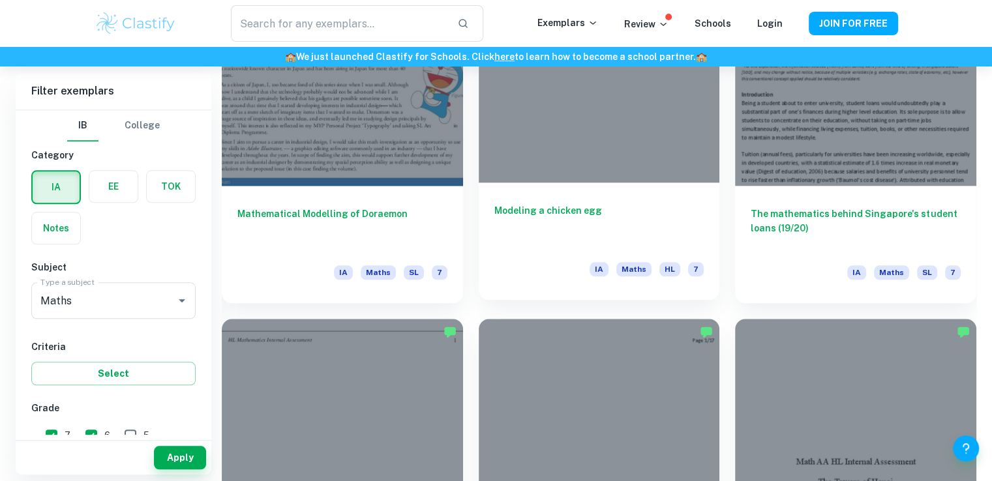
click at [564, 210] on h6 "Modeling a chicken egg" at bounding box center [599, 225] width 210 height 43
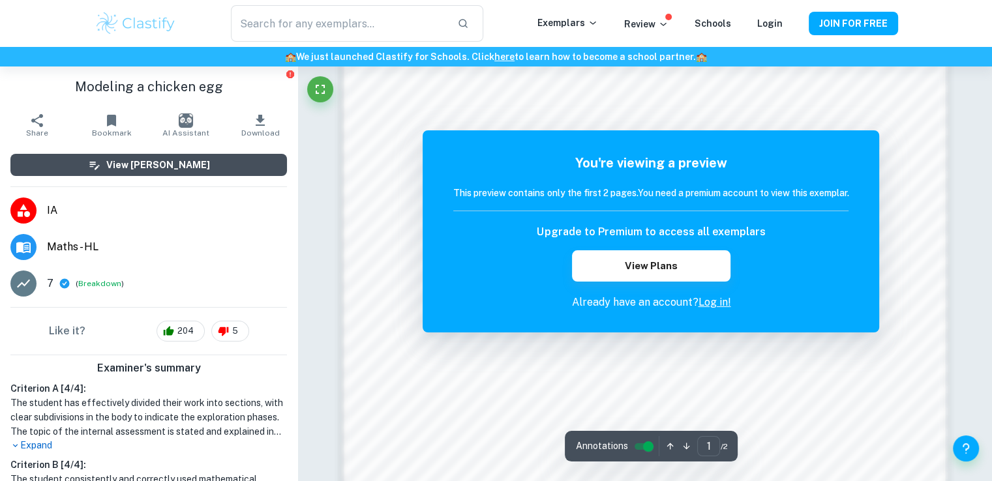
scroll to position [999, 0]
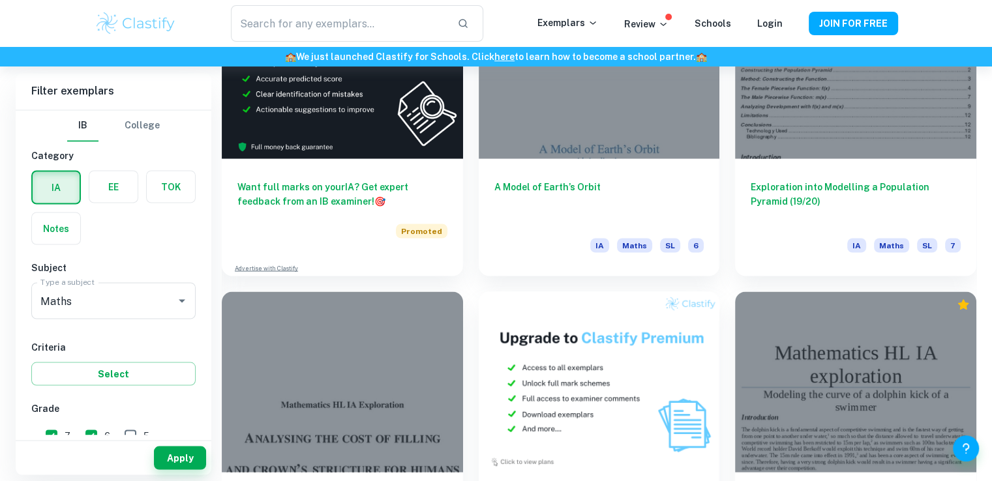
scroll to position [2344, 0]
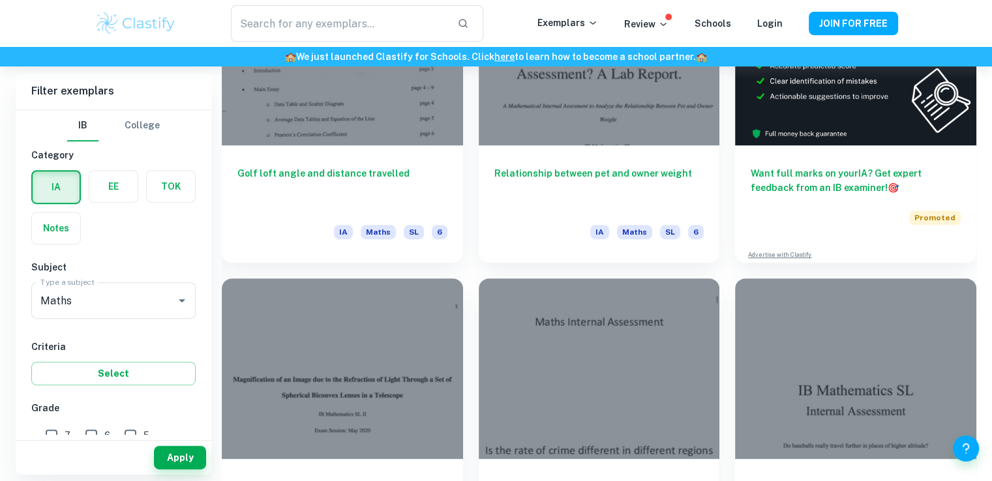
scroll to position [5499, 0]
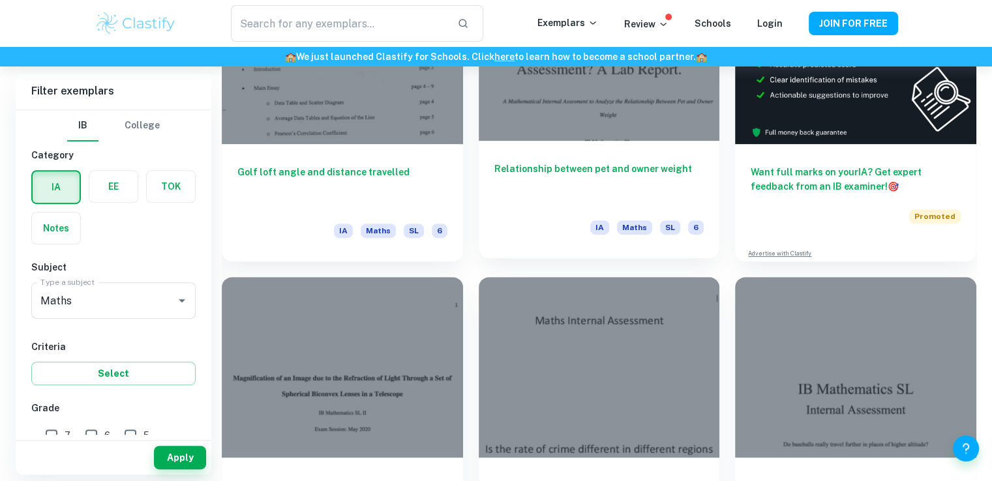
click at [651, 168] on h6 "Relationship between pet and owner weight" at bounding box center [599, 183] width 210 height 43
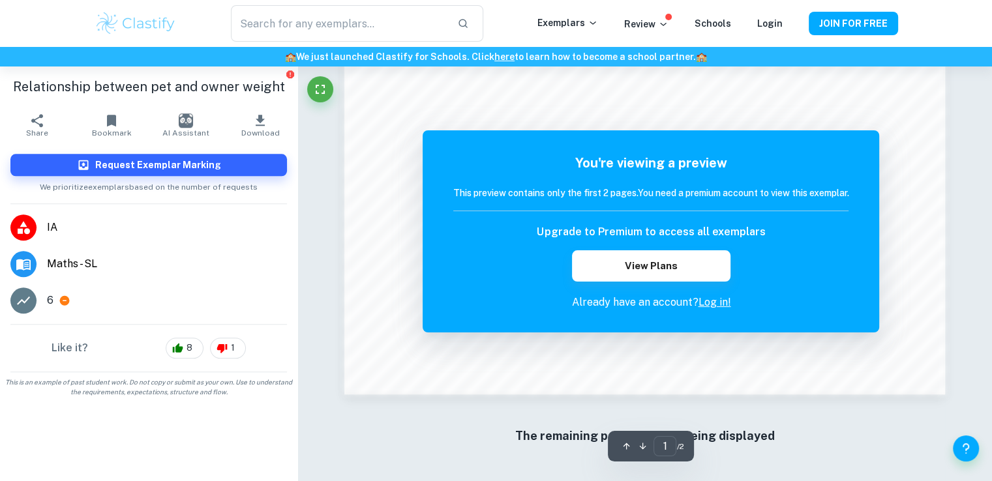
scroll to position [1250, 0]
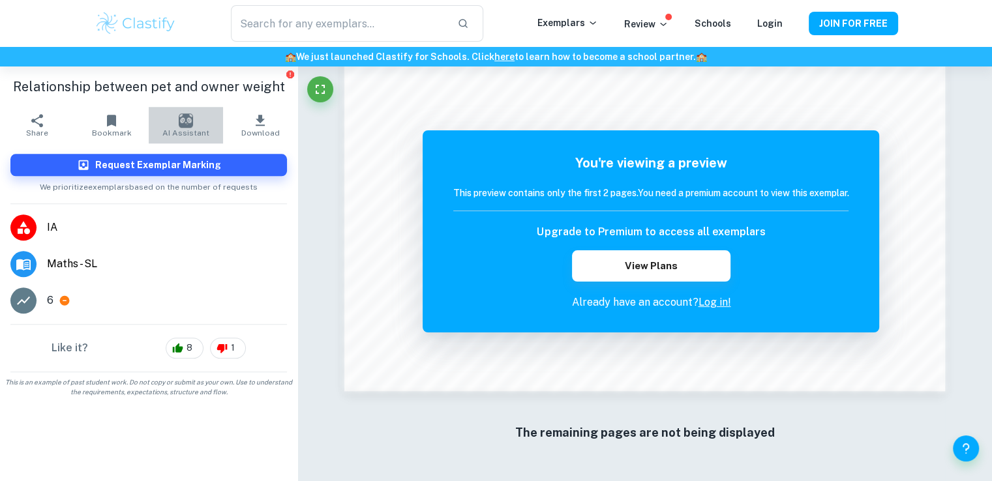
click at [194, 126] on button "AI Assistant" at bounding box center [186, 125] width 74 height 37
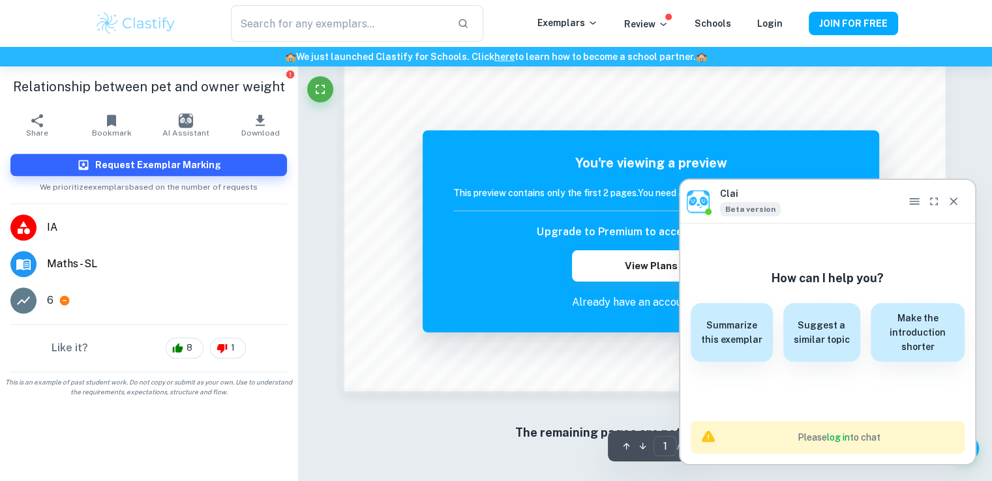
click at [431, 298] on div "You're viewing a preview This preview contains only the first 2 pages. You need…" at bounding box center [651, 231] width 457 height 202
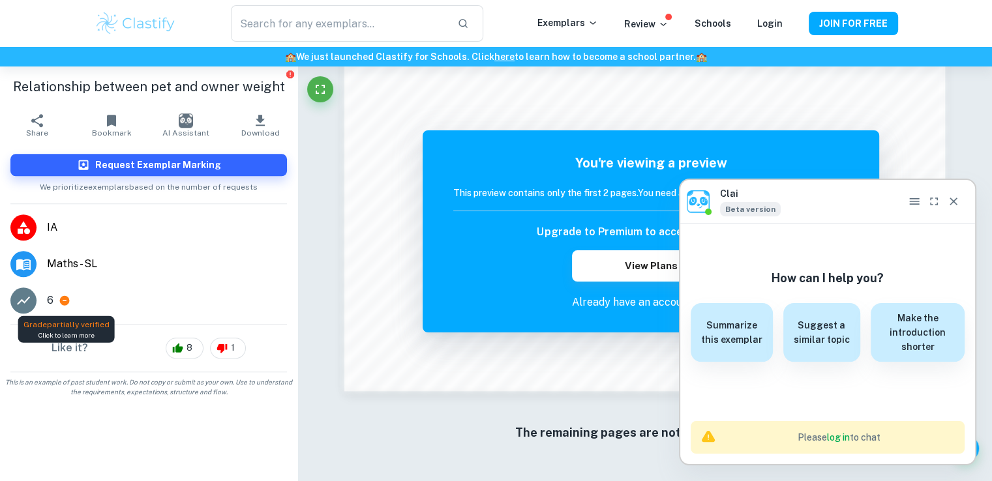
click at [63, 300] on icon at bounding box center [65, 301] width 12 height 12
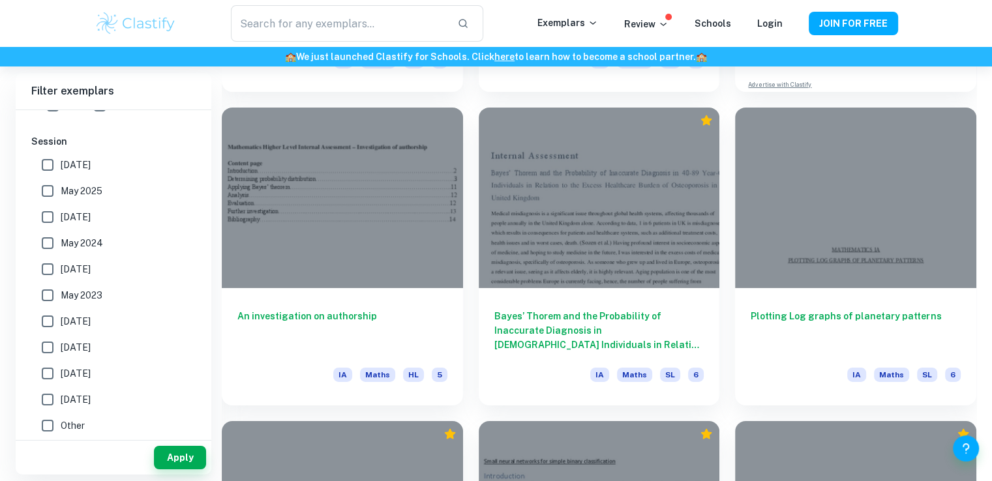
scroll to position [4398, 0]
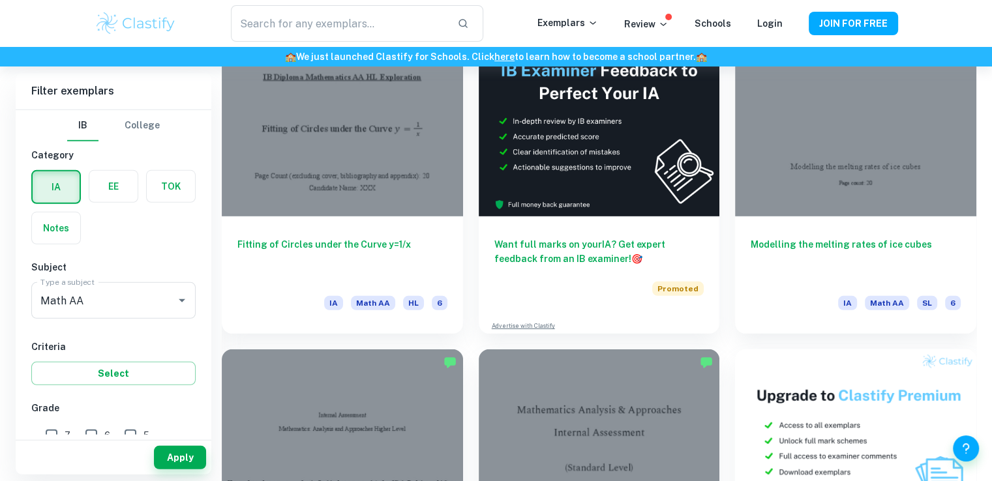
scroll to position [3858, 0]
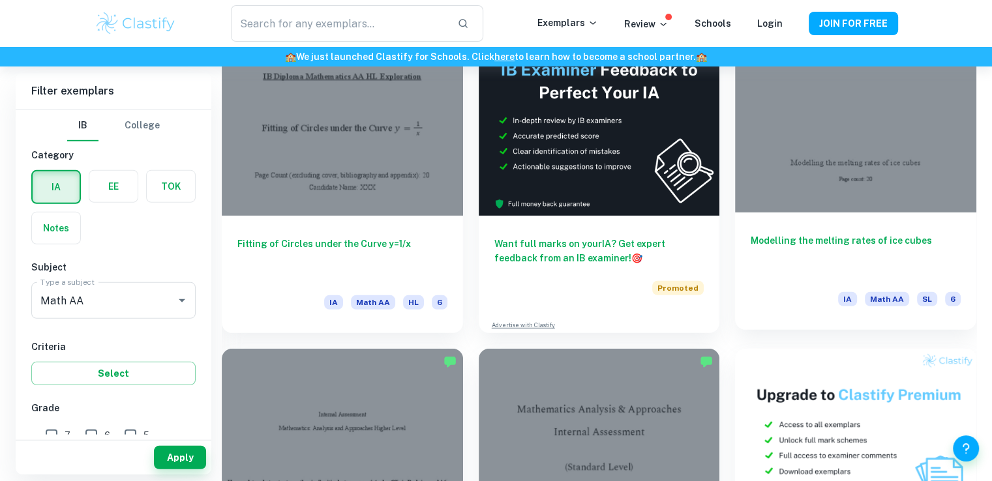
click at [799, 241] on h6 "Modelling the melting rates of ice cubes" at bounding box center [856, 255] width 210 height 43
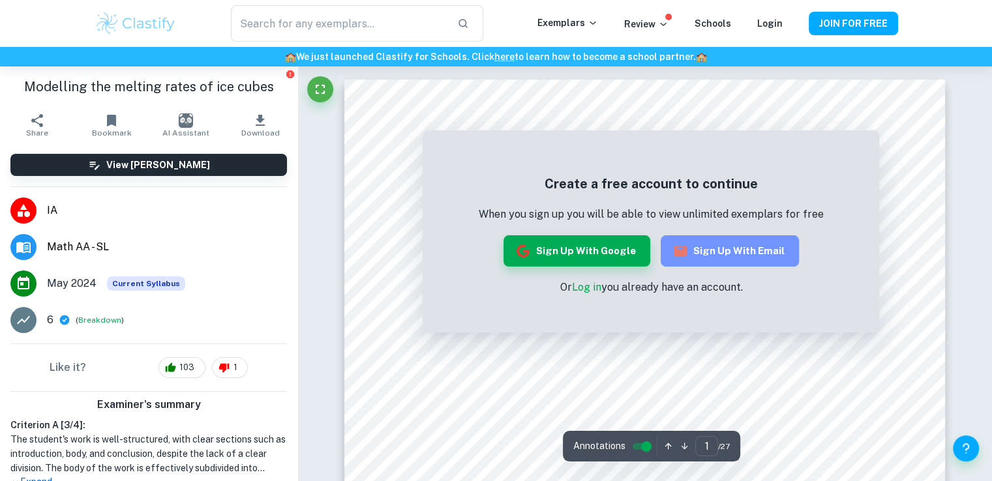
click at [762, 251] on button "Sign up with Email" at bounding box center [730, 251] width 138 height 31
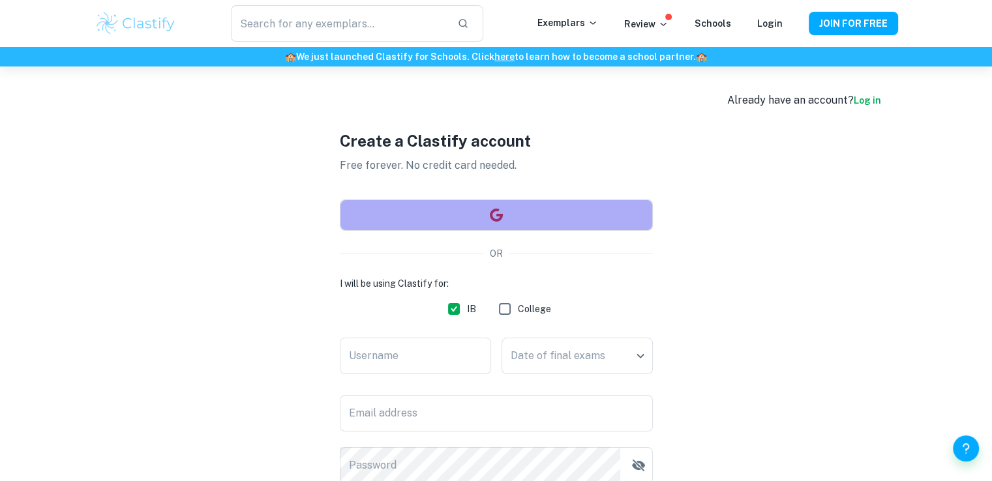
click at [490, 206] on button "button" at bounding box center [496, 215] width 313 height 31
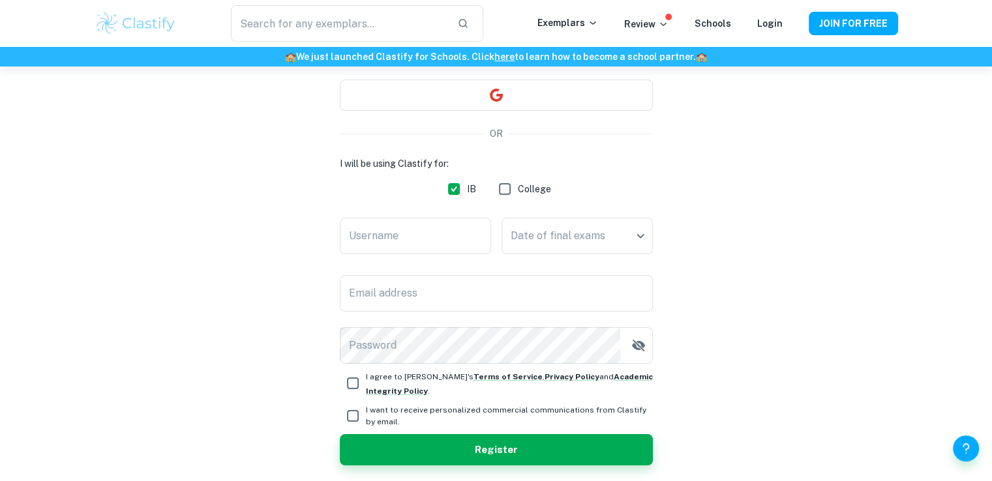
scroll to position [125, 0]
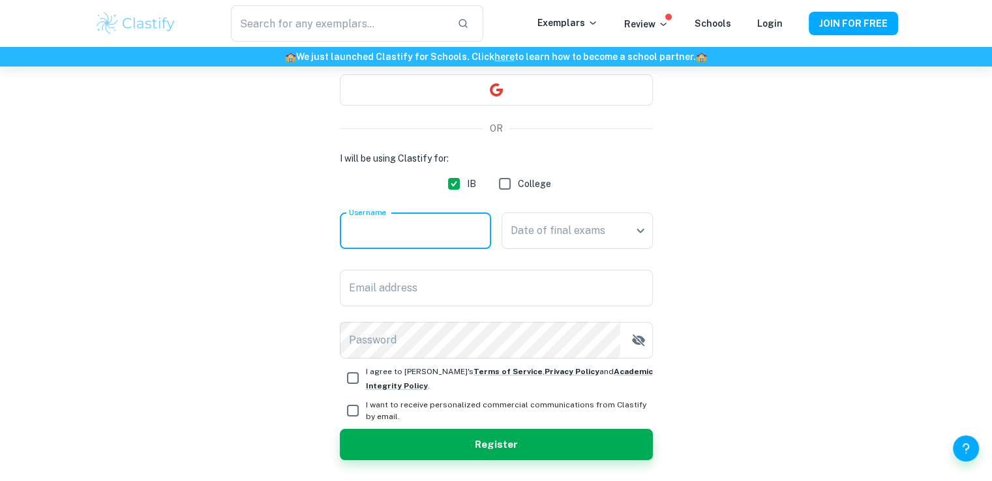
click at [407, 230] on input "Username" at bounding box center [415, 231] width 151 height 37
type input "ayda"
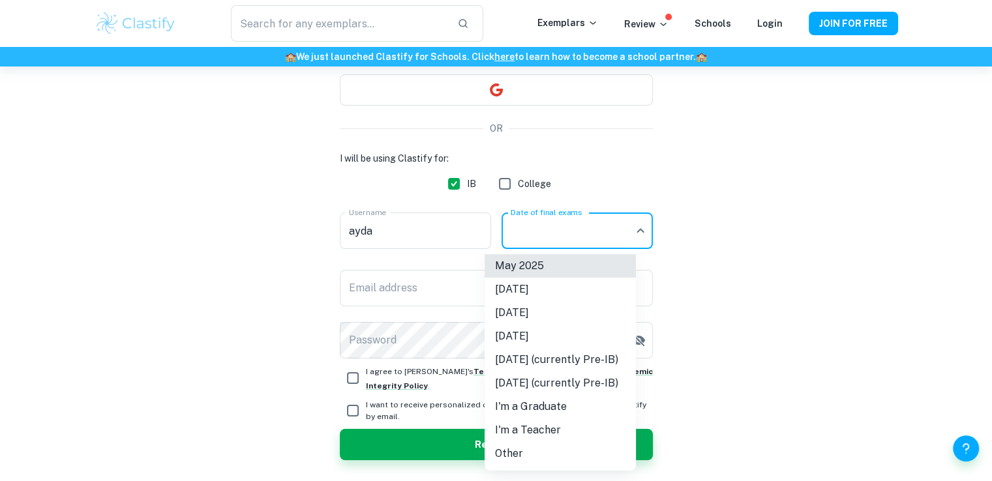
click at [523, 227] on body "We value your privacy We use cookies to enhance your browsing experience, serve…" at bounding box center [496, 181] width 992 height 481
click at [535, 261] on li "May 2025" at bounding box center [560, 265] width 151 height 23
type input "M25"
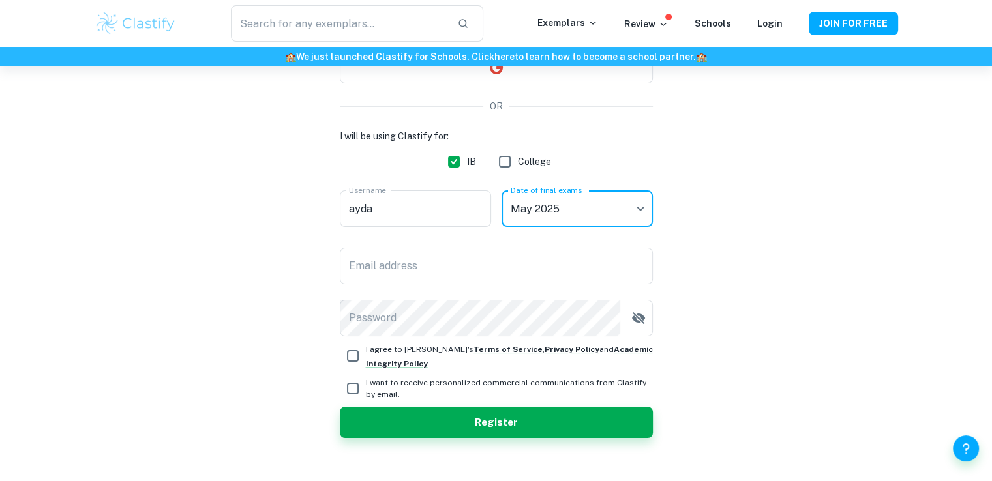
scroll to position [149, 0]
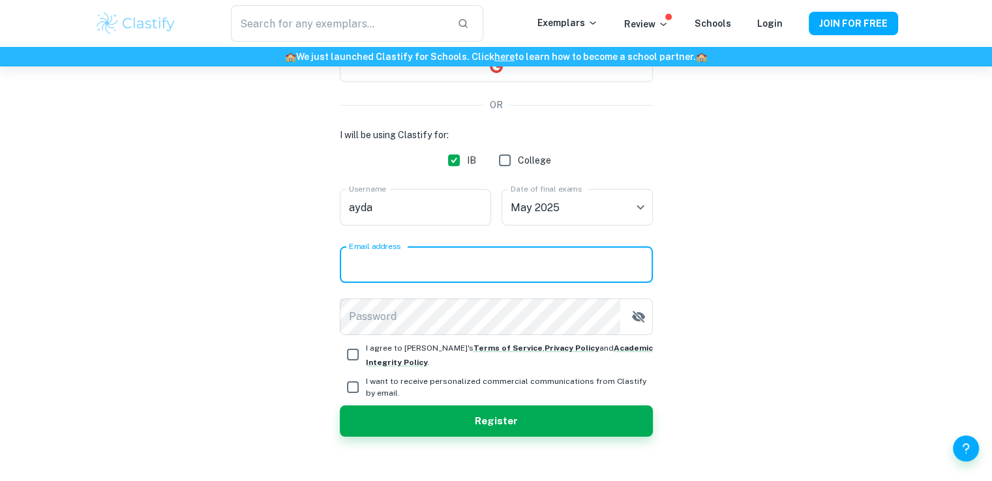
click at [473, 266] on input "Email address" at bounding box center [496, 265] width 313 height 37
type input "behnamzadehayda@gmail.com"
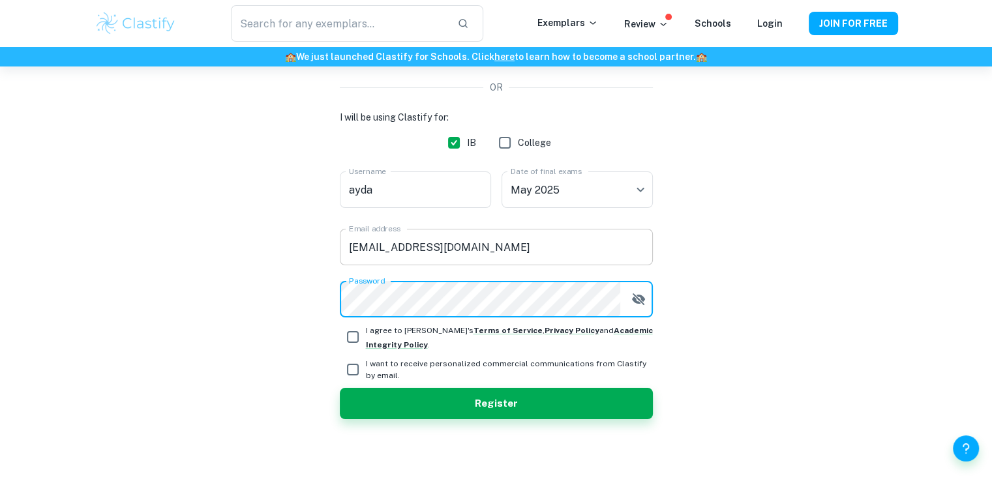
scroll to position [164, 0]
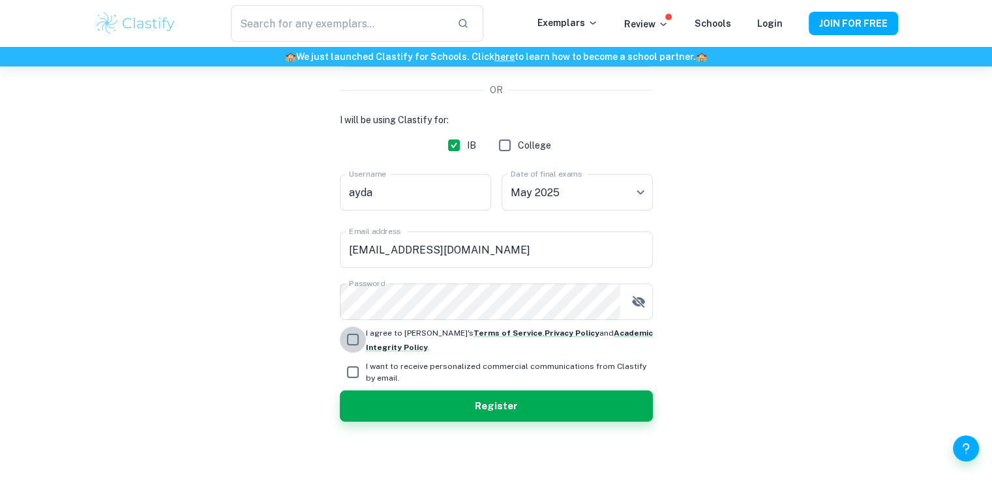
click at [352, 335] on input "I agree to Clastify's Terms of Service , Privacy Policy and Academic Integrity …" at bounding box center [353, 340] width 26 height 26
checkbox input "true"
click at [354, 375] on input "I want to receive personalized commercial communications from Clastify by email." at bounding box center [353, 372] width 26 height 26
checkbox input "true"
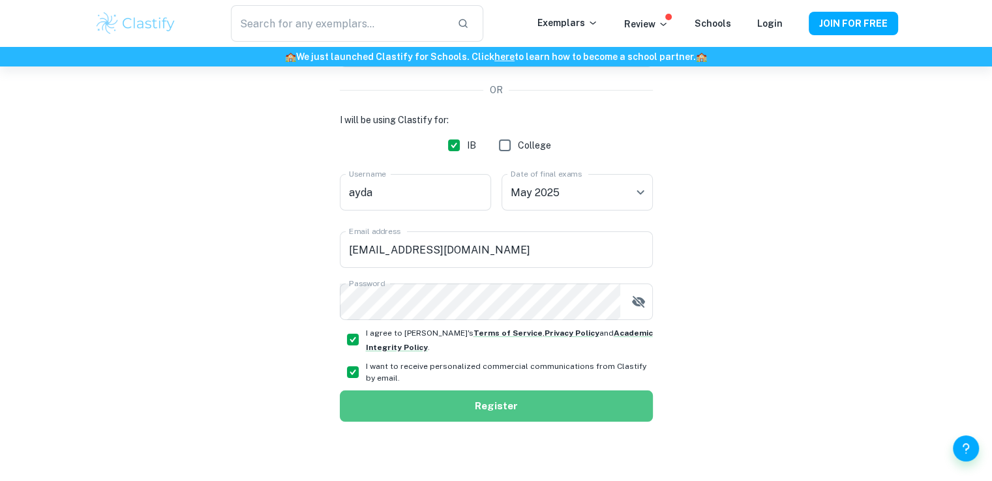
click at [381, 399] on button "Register" at bounding box center [496, 406] width 313 height 31
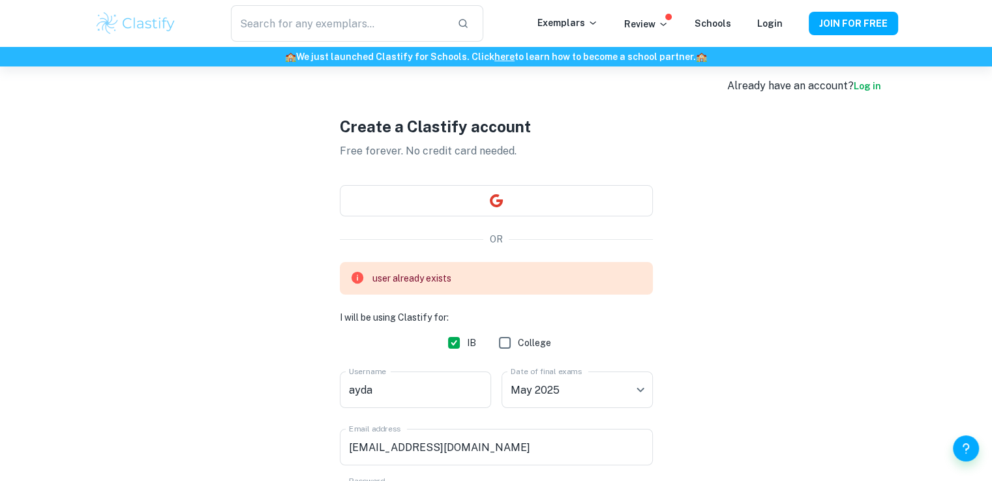
scroll to position [0, 0]
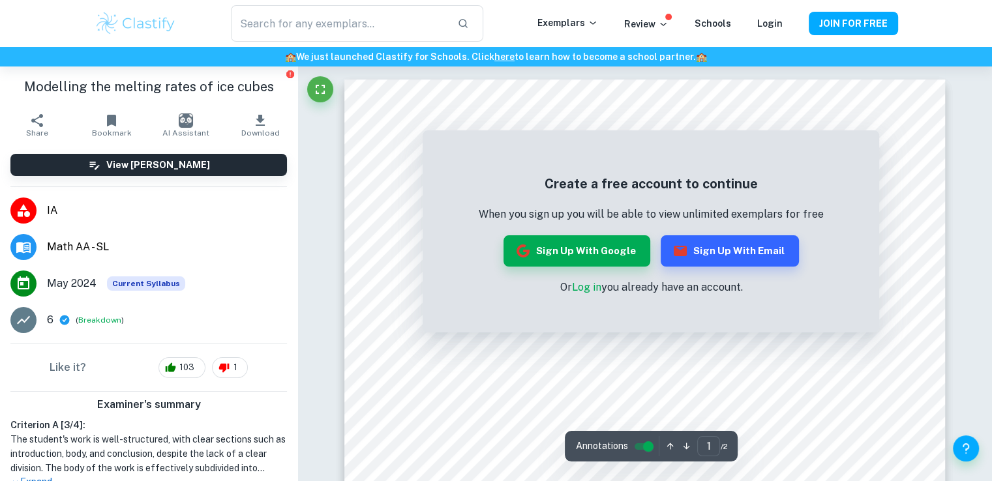
click at [584, 291] on link "Log in" at bounding box center [585, 287] width 29 height 12
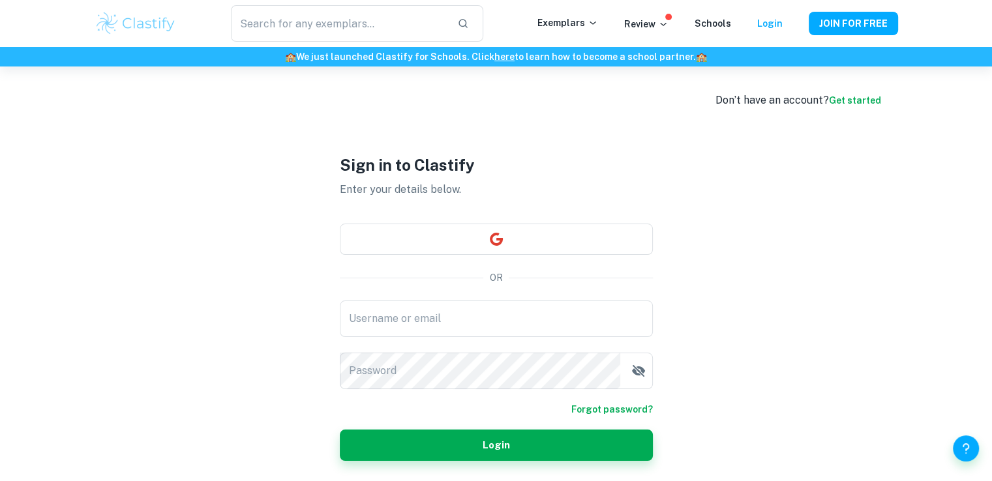
type input "behnamzadehayda@gmail.com"
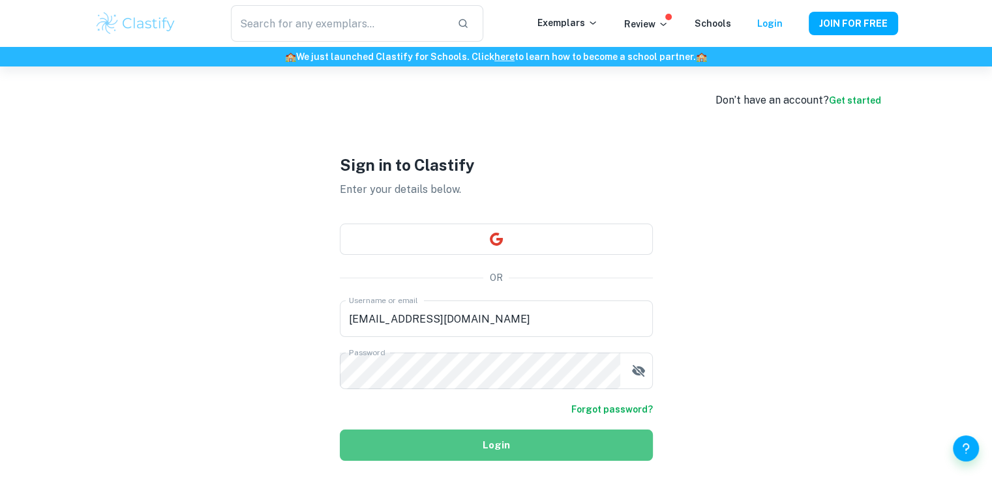
click at [498, 444] on button "Login" at bounding box center [496, 445] width 313 height 31
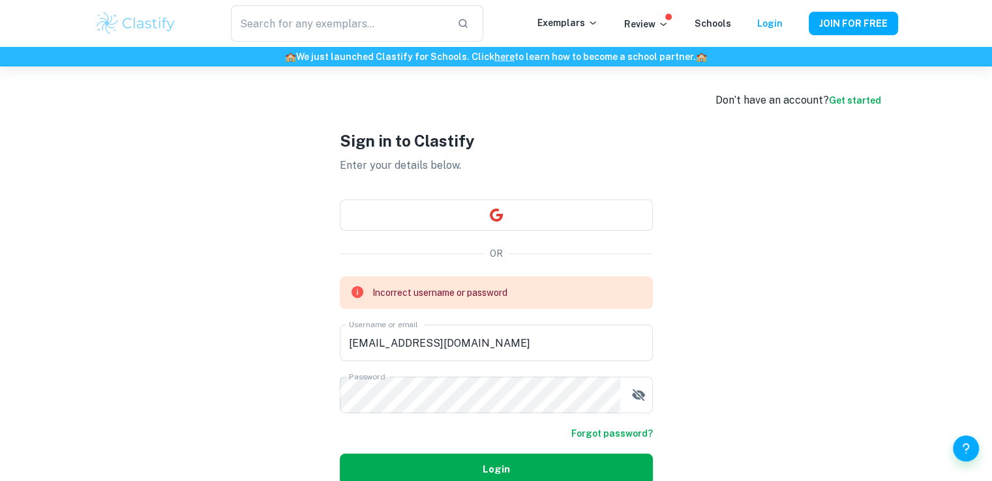
scroll to position [67, 0]
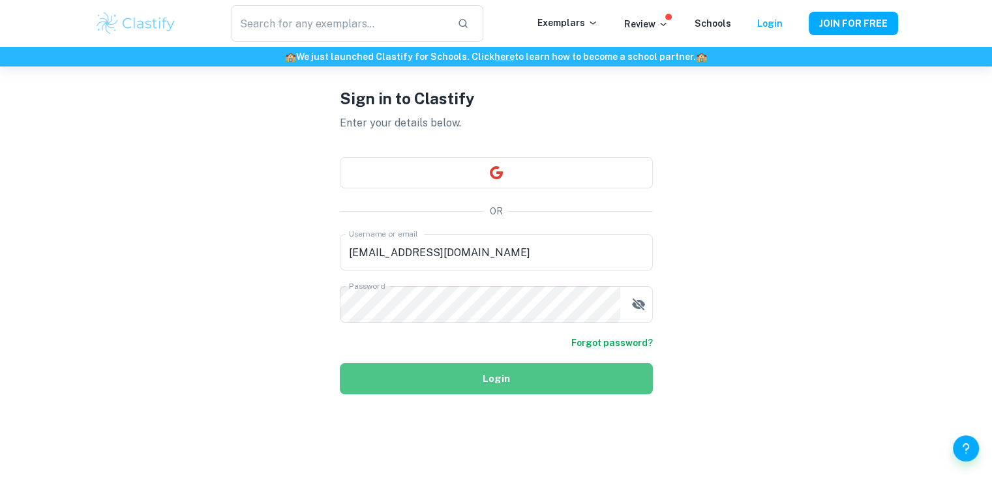
click at [342, 386] on button "Login" at bounding box center [496, 378] width 313 height 31
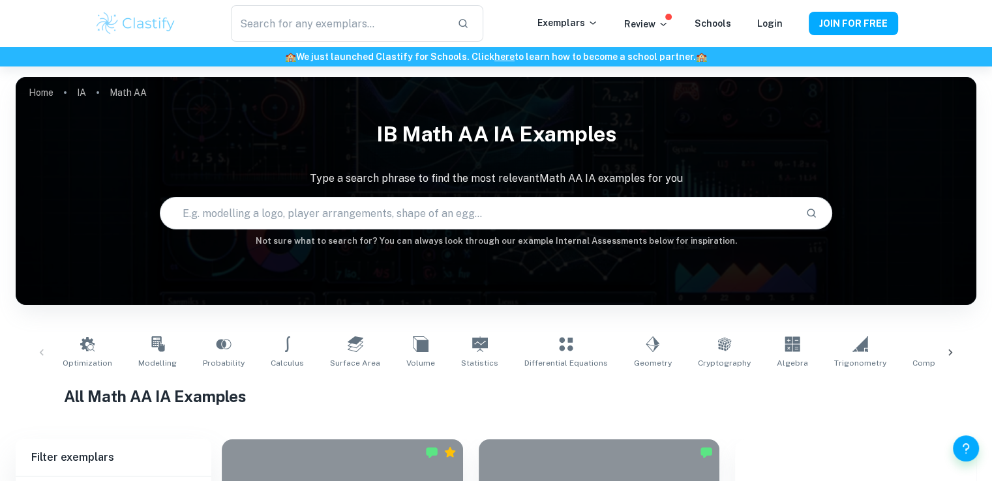
scroll to position [3858, 0]
